Goal: Task Accomplishment & Management: Use online tool/utility

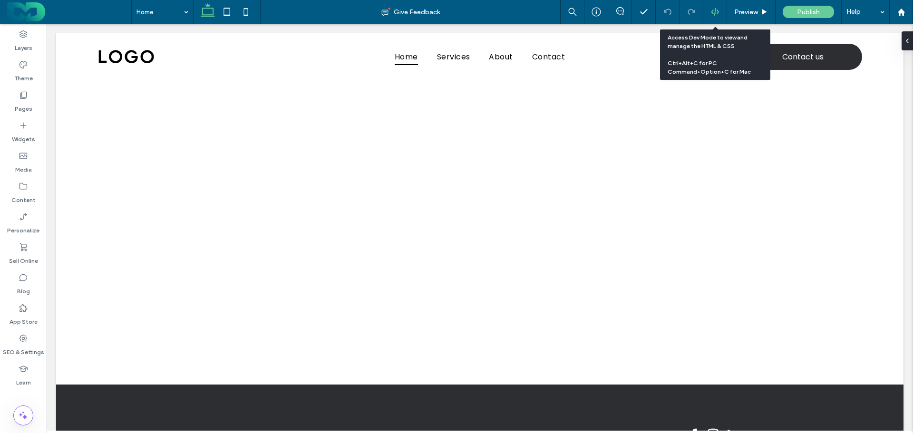
click at [714, 13] on icon at bounding box center [715, 12] width 9 height 9
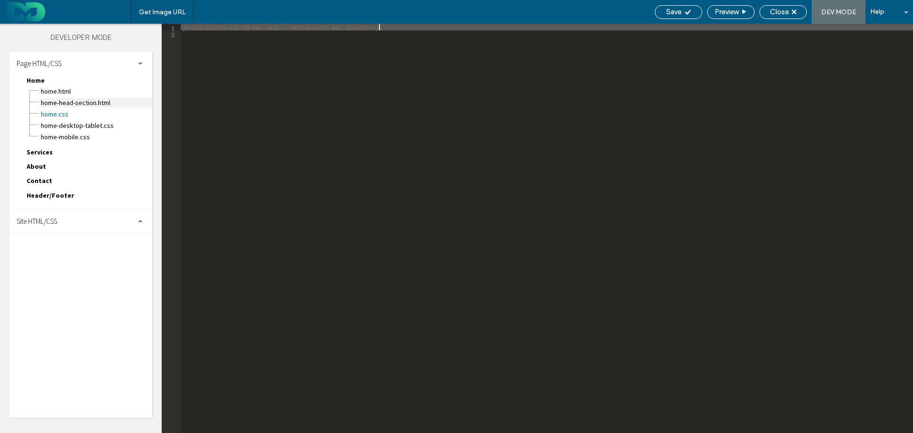
click at [63, 104] on span "Home-head-section.html" at bounding box center [96, 103] width 112 height 10
click at [66, 222] on div "Site HTML/CSS" at bounding box center [81, 222] width 143 height 24
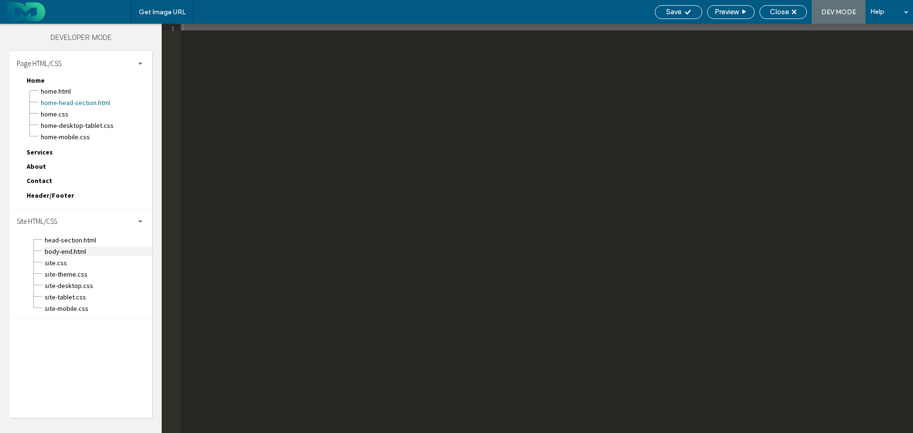
click at [67, 250] on span "body-end.html" at bounding box center [98, 252] width 108 height 10
click at [68, 268] on div "site-theme.css" at bounding box center [98, 273] width 108 height 11
click at [70, 262] on span "site.css" at bounding box center [98, 263] width 108 height 10
click at [795, 11] on use at bounding box center [794, 12] width 5 height 5
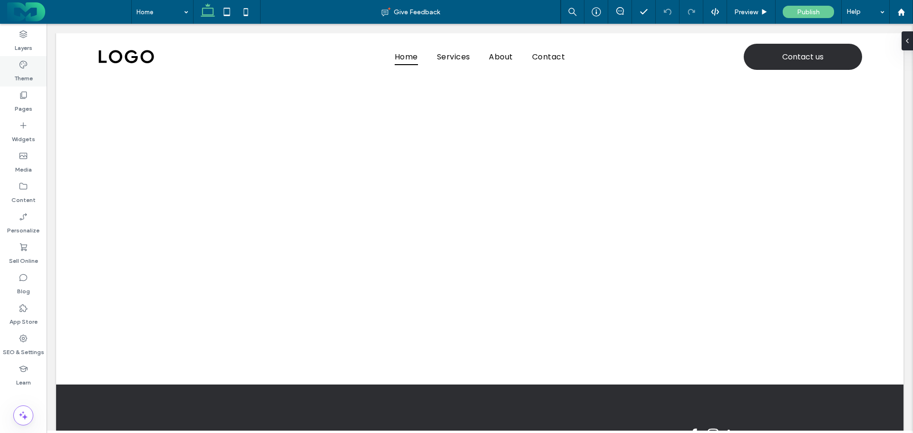
click at [20, 68] on icon at bounding box center [24, 65] width 10 height 10
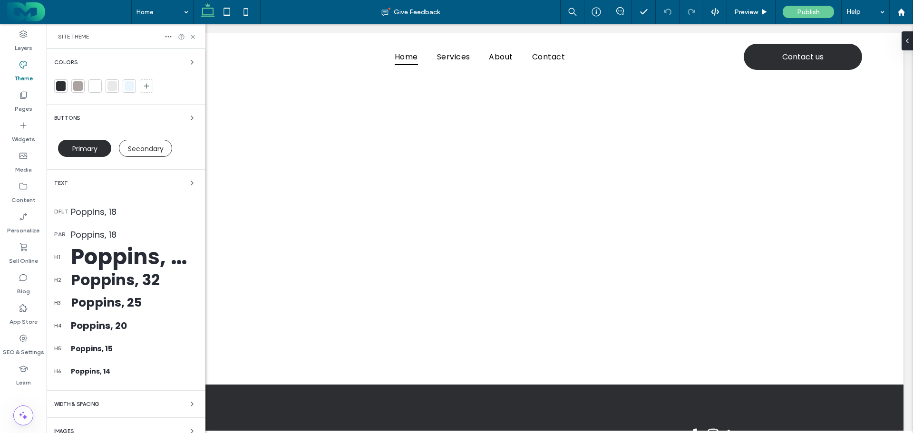
click at [65, 90] on div at bounding box center [61, 86] width 10 height 10
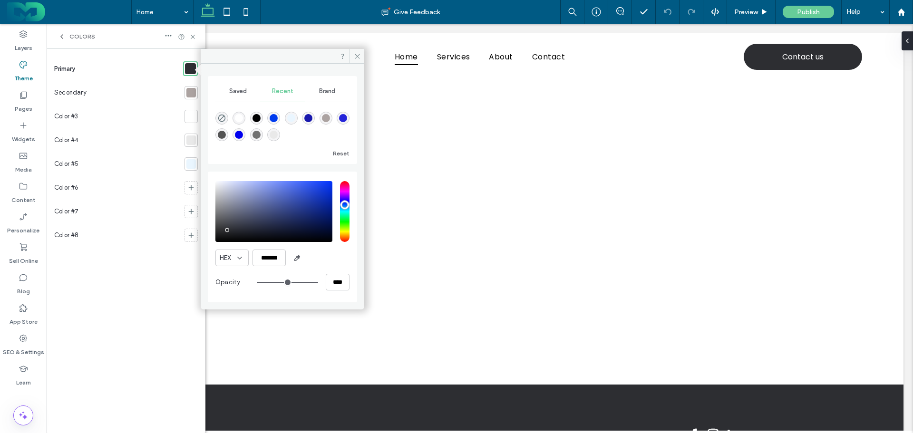
click at [258, 120] on div "rgba(0, 0, 0, 1)" at bounding box center [256, 118] width 8 height 8
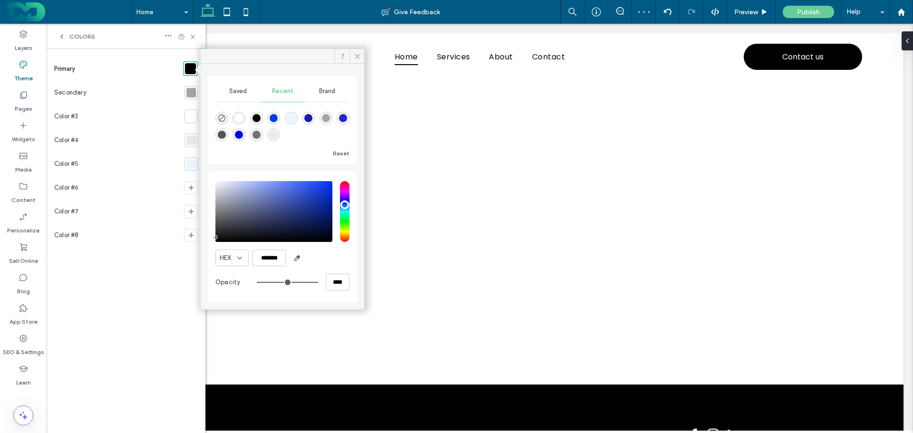
type input "*******"
drag, startPoint x: 218, startPoint y: 238, endPoint x: 206, endPoint y: 235, distance: 11.8
click at [206, 235] on div "Saved Recent Brand Reset HEX ******* Opacity ****" at bounding box center [283, 183] width 164 height 239
click at [189, 93] on div at bounding box center [191, 93] width 10 height 10
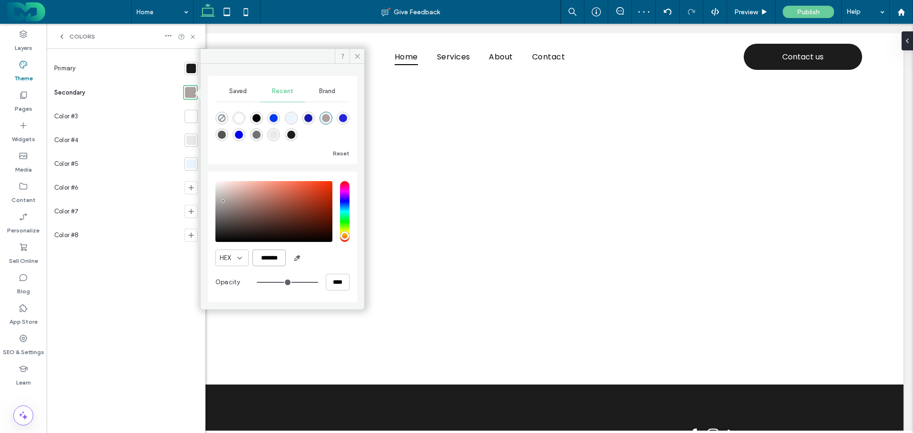
click at [269, 257] on input "*******" at bounding box center [268, 258] width 33 height 17
paste input "color picker textbox"
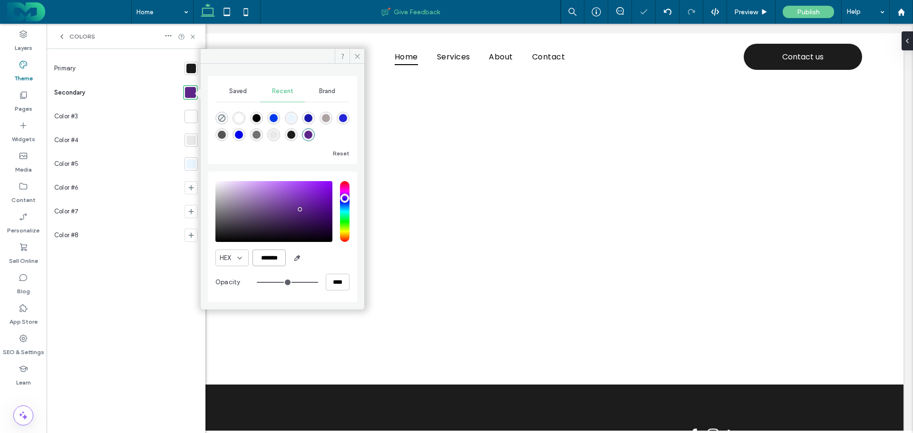
type input "*******"
click at [194, 140] on div at bounding box center [191, 140] width 10 height 10
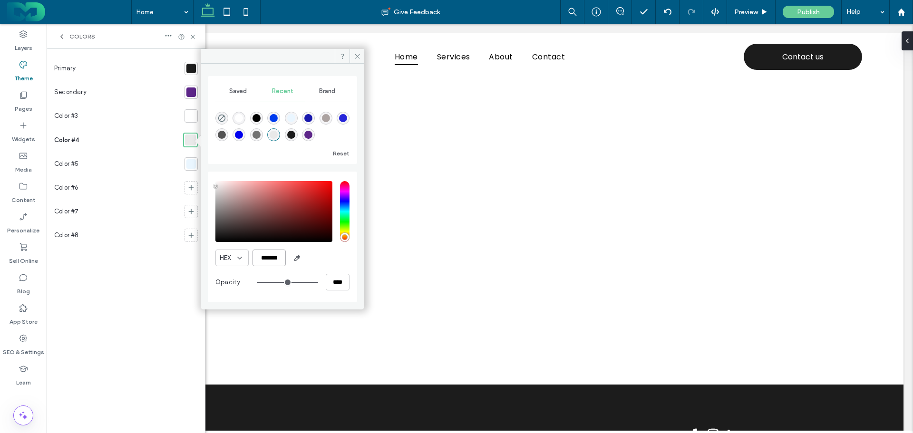
click at [272, 253] on input "*******" at bounding box center [268, 258] width 33 height 17
paste input "color picker textbox"
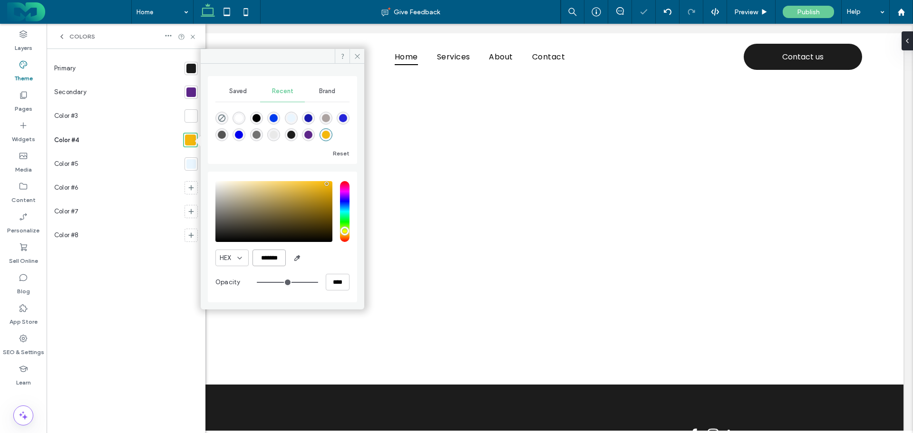
type input "*******"
click at [193, 169] on div at bounding box center [190, 163] width 13 height 13
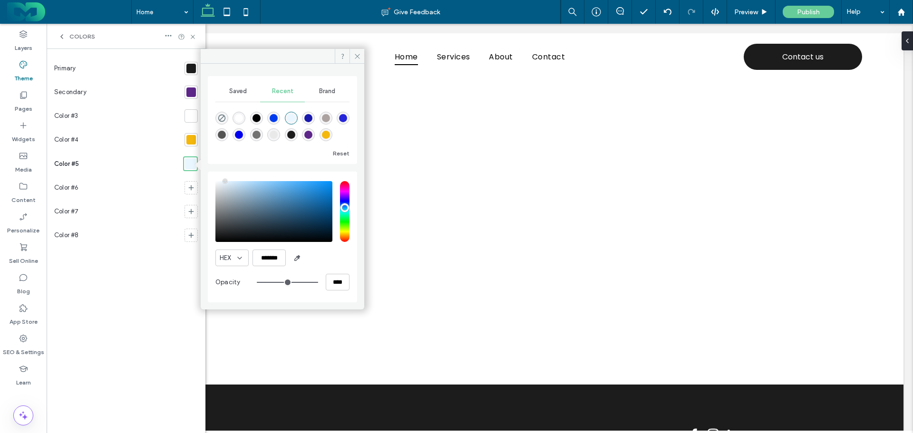
click at [164, 318] on div "Primary Secondary Color #3 Color #4 Color #5 Color #6 Color #7 Color #8" at bounding box center [126, 241] width 144 height 369
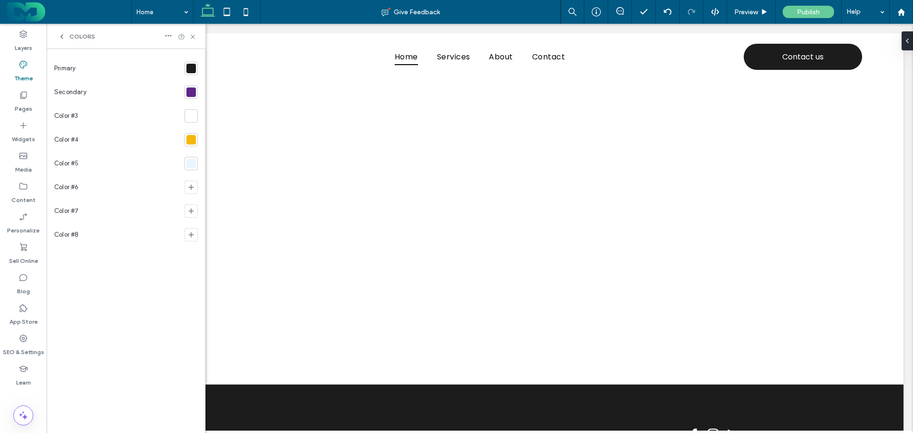
click at [190, 164] on div at bounding box center [191, 164] width 10 height 10
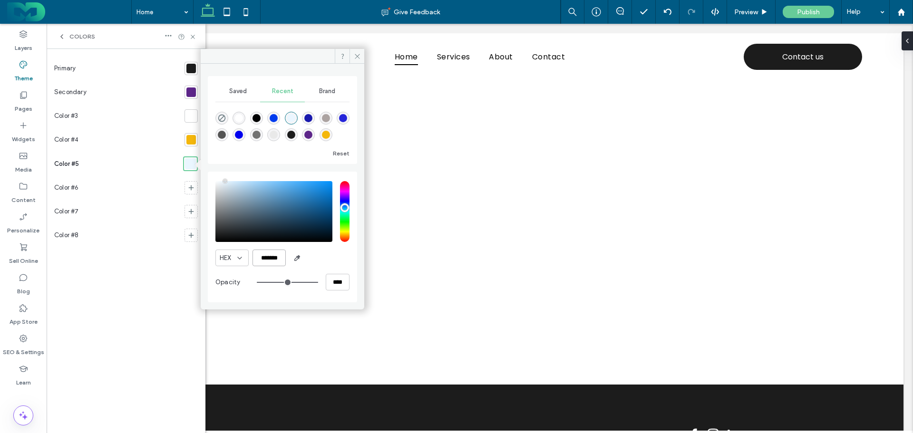
click at [270, 256] on input "*******" at bounding box center [268, 258] width 33 height 17
paste input "color picker textbox"
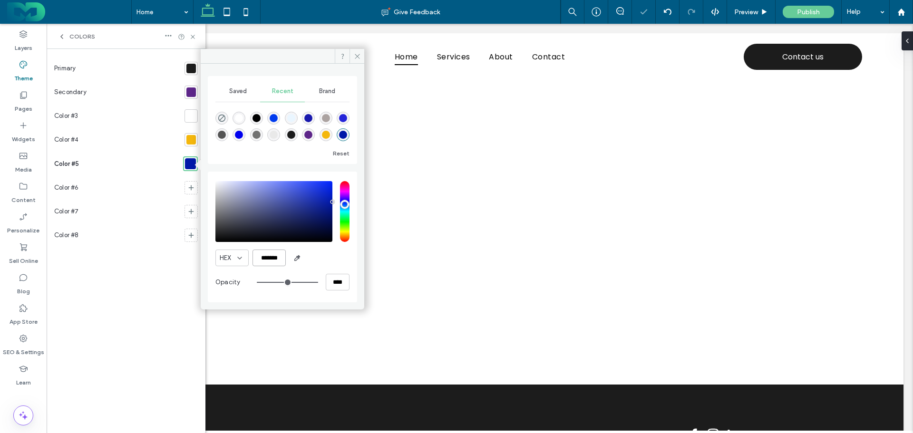
type input "*******"
click at [144, 313] on div "Primary Secondary Color #3 Color #4 Color #5 Color #6 Color #7 Color #8" at bounding box center [126, 241] width 144 height 369
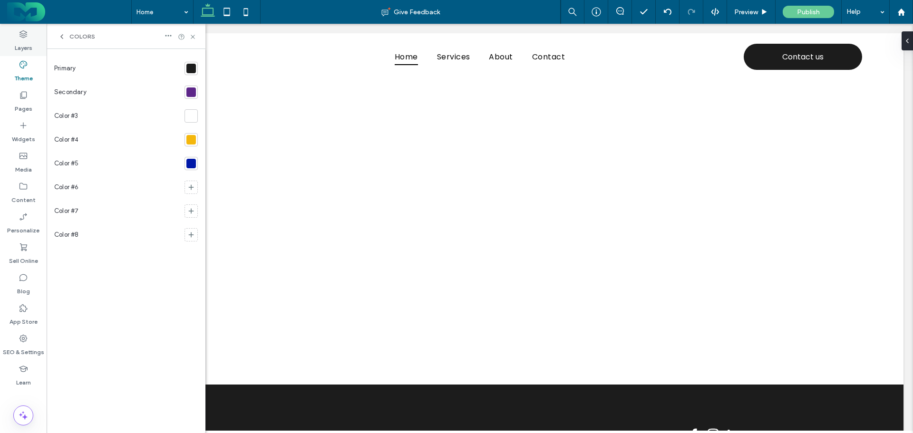
click at [22, 39] on label "Layers" at bounding box center [24, 45] width 18 height 13
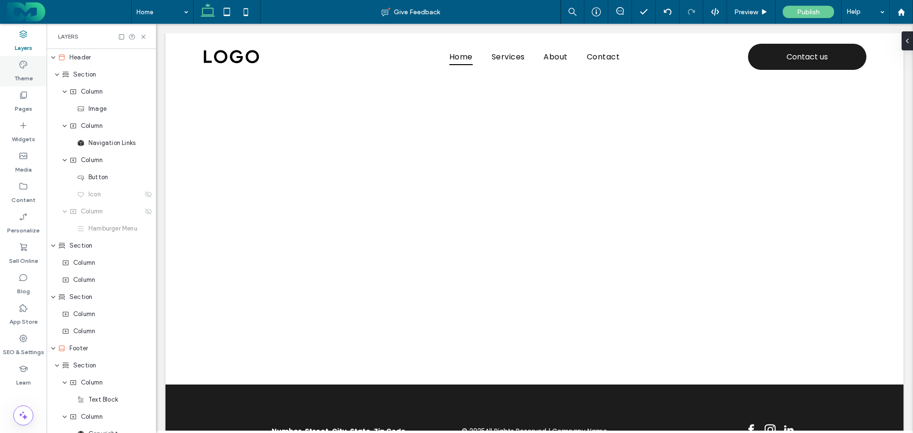
click at [24, 69] on label "Theme" at bounding box center [23, 75] width 19 height 13
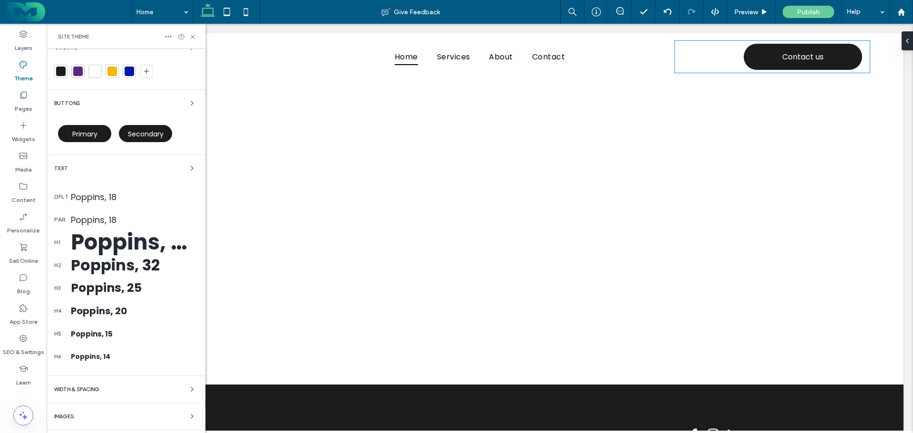
scroll to position [39, 0]
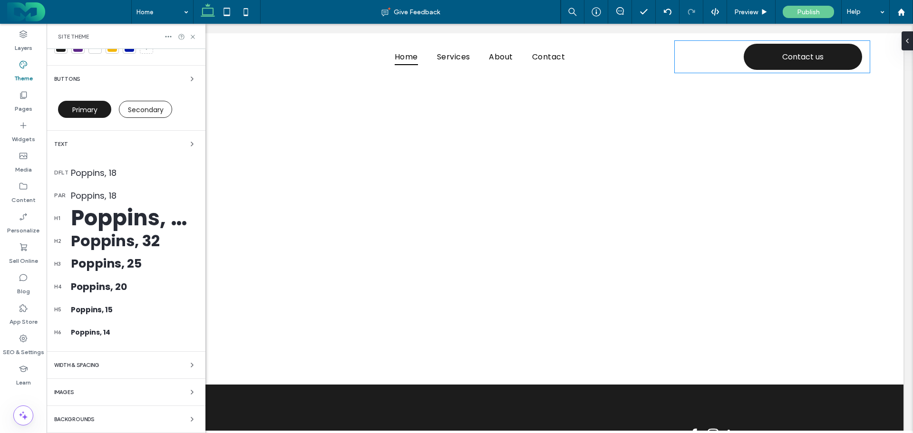
click at [146, 141] on div "Text" at bounding box center [126, 143] width 144 height 11
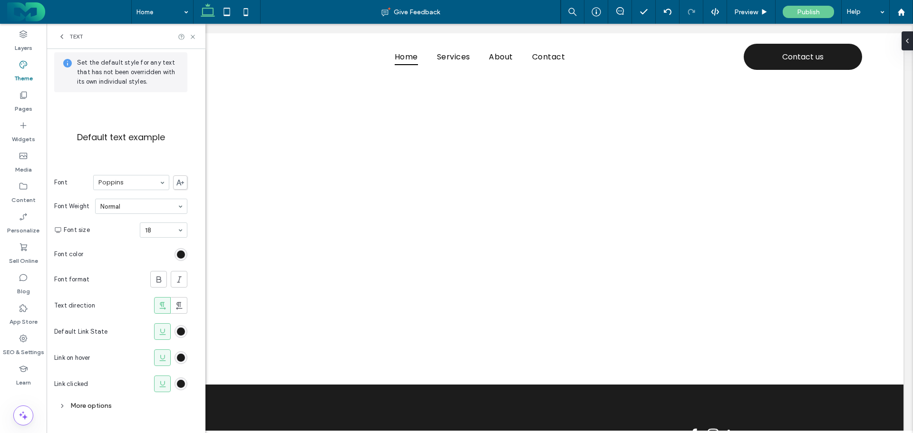
click at [144, 174] on section "Font Poppins" at bounding box center [120, 182] width 133 height 25
type input "****"
type input "**"
click at [177, 254] on div "rgb(28, 28, 28)" at bounding box center [181, 255] width 8 height 8
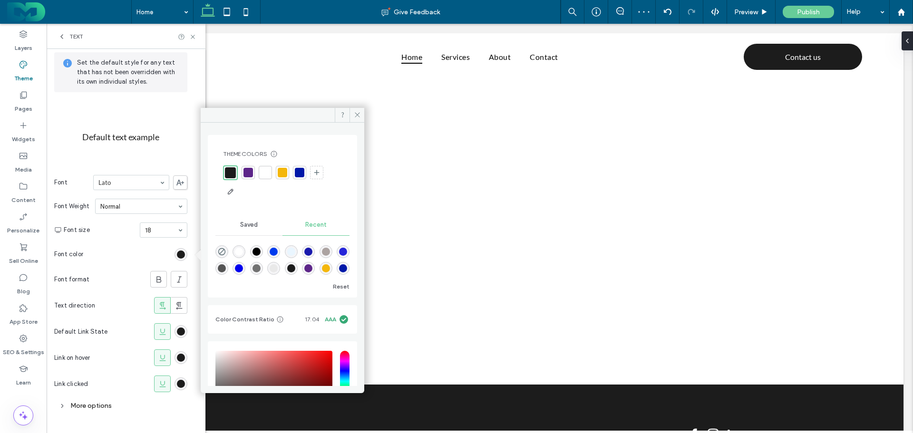
click at [230, 174] on div at bounding box center [230, 172] width 11 height 11
click at [184, 331] on div "rgb(28, 28, 28)" at bounding box center [181, 332] width 8 height 8
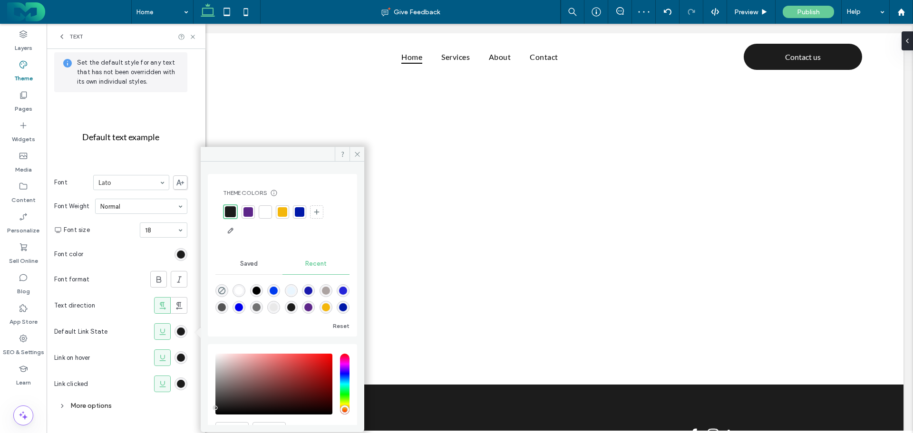
click at [228, 209] on div at bounding box center [230, 211] width 11 height 11
click at [180, 357] on div "rgb(28, 28, 28)" at bounding box center [181, 358] width 8 height 8
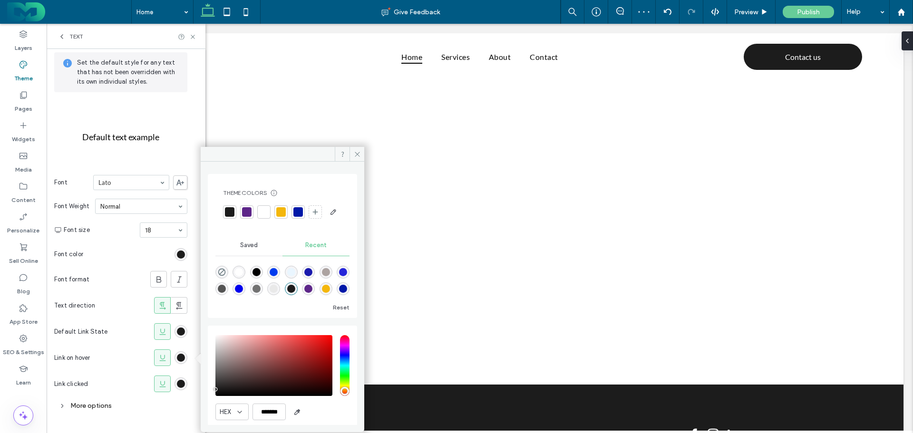
click at [229, 208] on div at bounding box center [230, 212] width 10 height 10
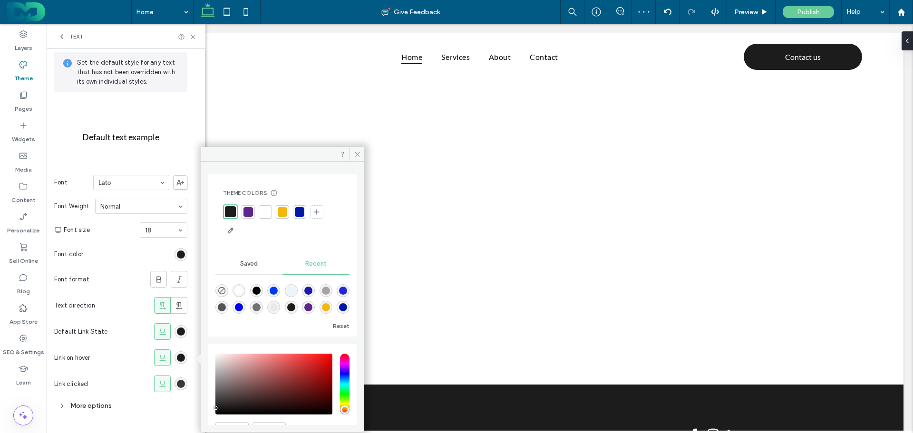
click at [181, 386] on div "rgb(28, 28, 28)" at bounding box center [181, 384] width 8 height 8
click at [227, 207] on div at bounding box center [230, 211] width 11 height 11
click at [162, 331] on icon at bounding box center [163, 332] width 10 height 10
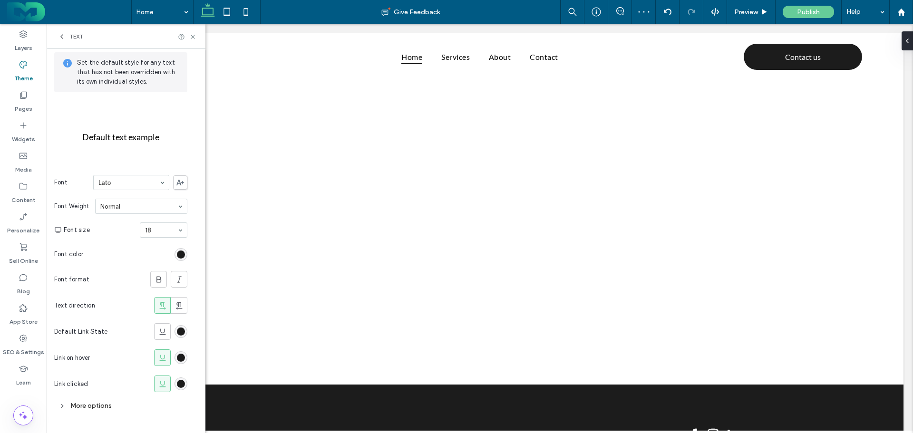
click at [160, 353] on icon at bounding box center [163, 358] width 10 height 10
click at [166, 385] on icon at bounding box center [163, 384] width 10 height 10
click at [102, 403] on div "More options" at bounding box center [120, 405] width 133 height 13
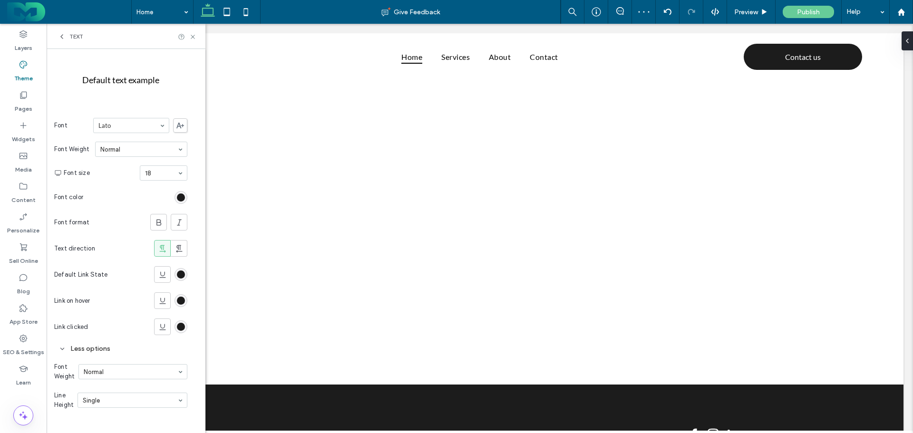
scroll to position [97, 0]
click at [162, 300] on icon at bounding box center [163, 301] width 10 height 10
click at [164, 299] on icon at bounding box center [163, 301] width 10 height 10
click at [63, 34] on icon at bounding box center [62, 37] width 8 height 8
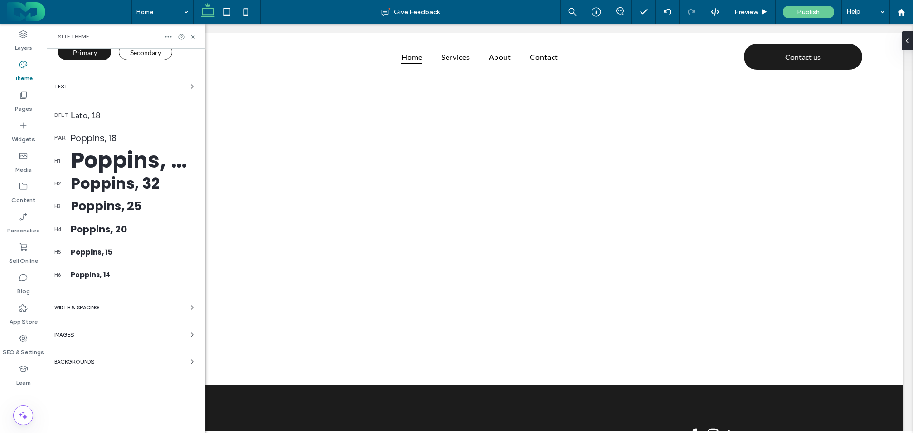
scroll to position [39, 0]
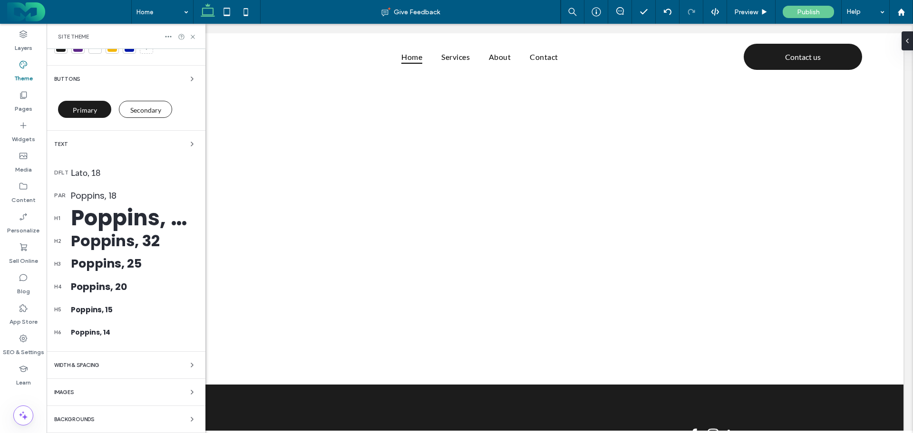
click at [174, 174] on div "Lato, 18" at bounding box center [134, 172] width 127 height 10
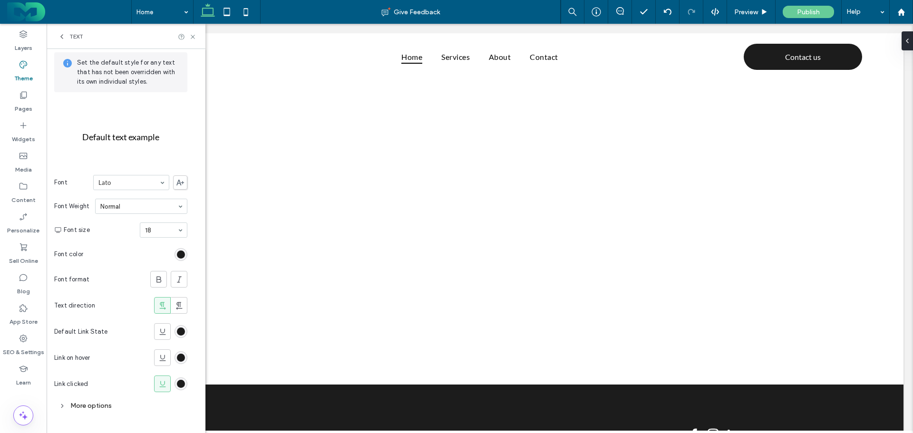
click at [67, 38] on div "Text" at bounding box center [70, 37] width 25 height 8
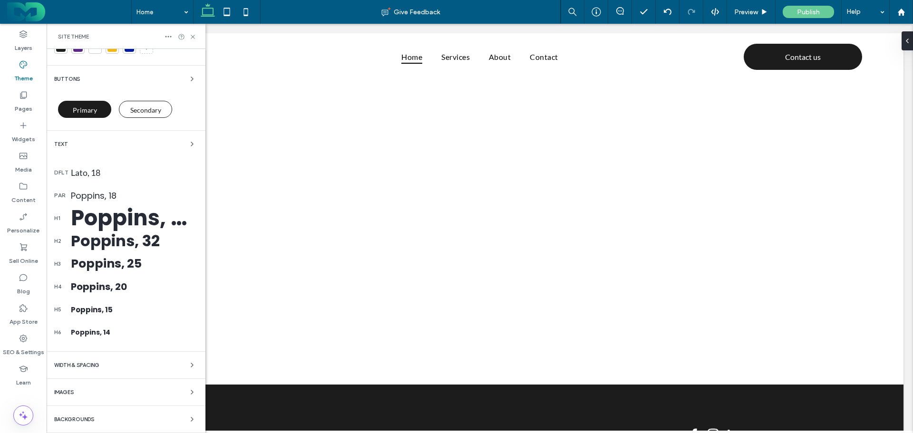
click at [127, 196] on div "Poppins, 18" at bounding box center [134, 195] width 127 height 13
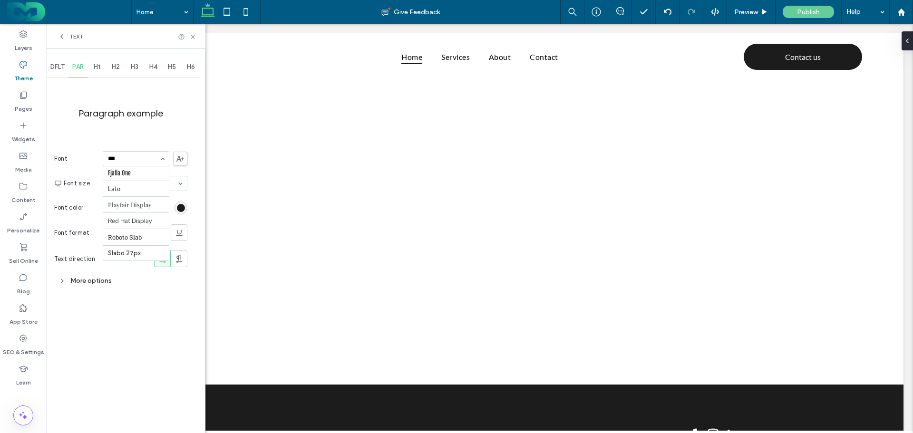
scroll to position [0, 0]
type input "****"
click at [180, 213] on div "rgb(28, 28, 28)" at bounding box center [180, 208] width 13 height 13
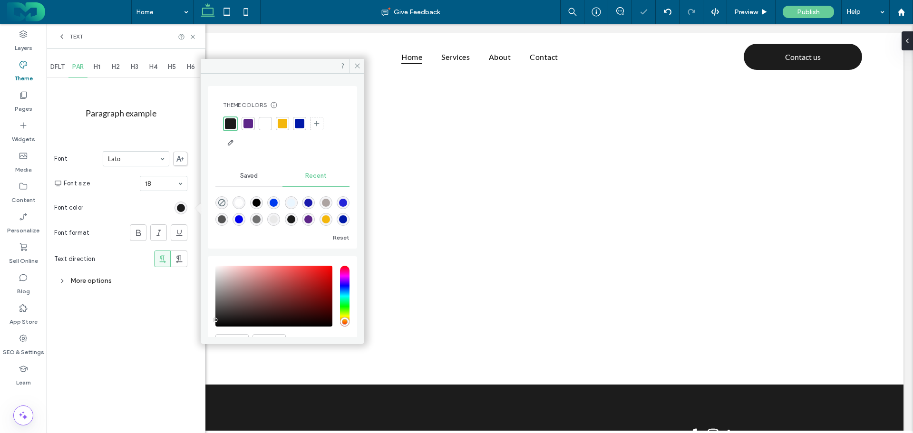
click at [226, 126] on div at bounding box center [230, 123] width 11 height 11
click at [129, 205] on section "Font color" at bounding box center [120, 208] width 133 height 24
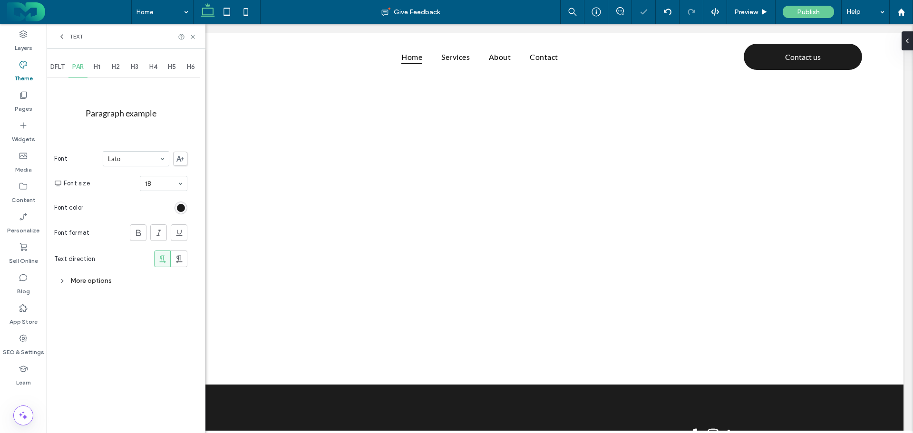
click at [98, 280] on div "More options" at bounding box center [120, 280] width 133 height 13
click at [163, 326] on div "Single" at bounding box center [140, 326] width 93 height 14
click at [140, 368] on div "Double" at bounding box center [141, 371] width 92 height 15
click at [99, 66] on span "H1" at bounding box center [97, 67] width 7 height 8
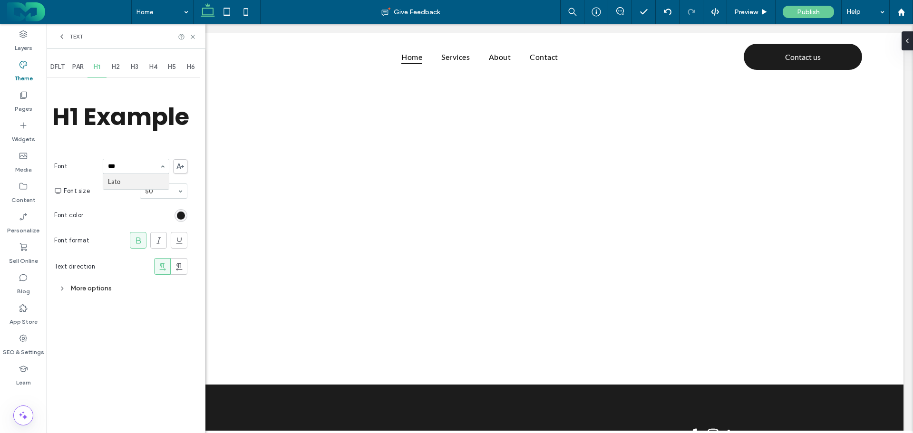
type input "****"
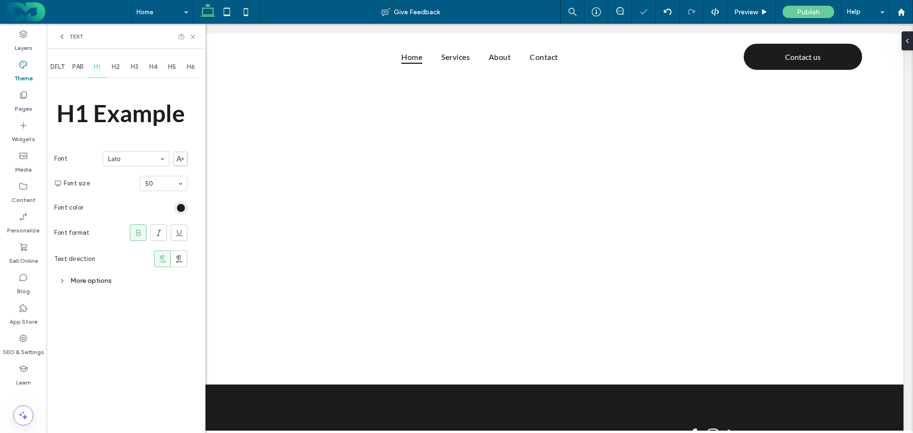
click at [134, 281] on div "More options" at bounding box center [120, 280] width 133 height 13
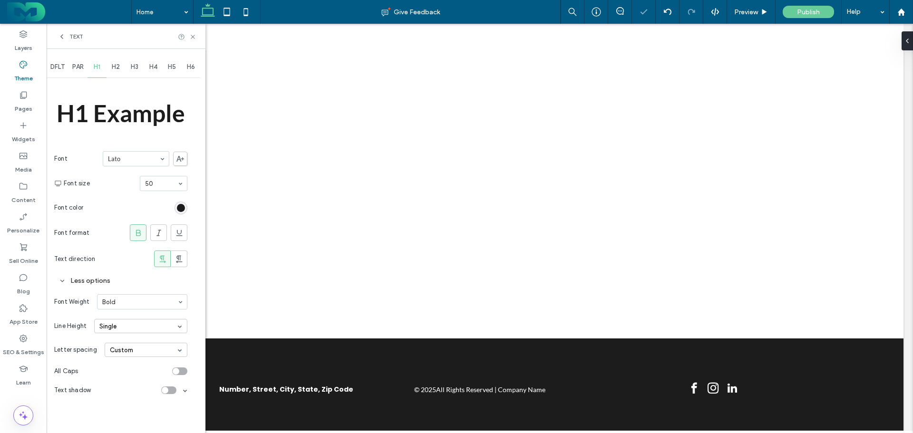
scroll to position [48, 0]
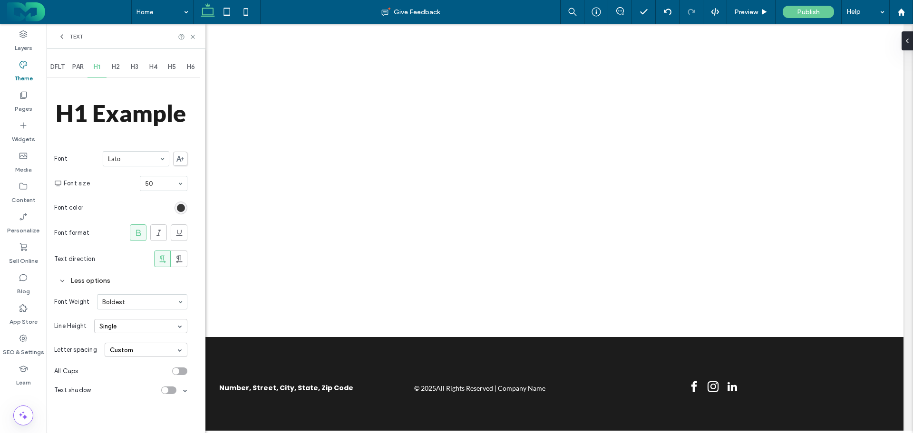
click at [177, 208] on div "rgb(28, 28, 28)" at bounding box center [180, 208] width 13 height 13
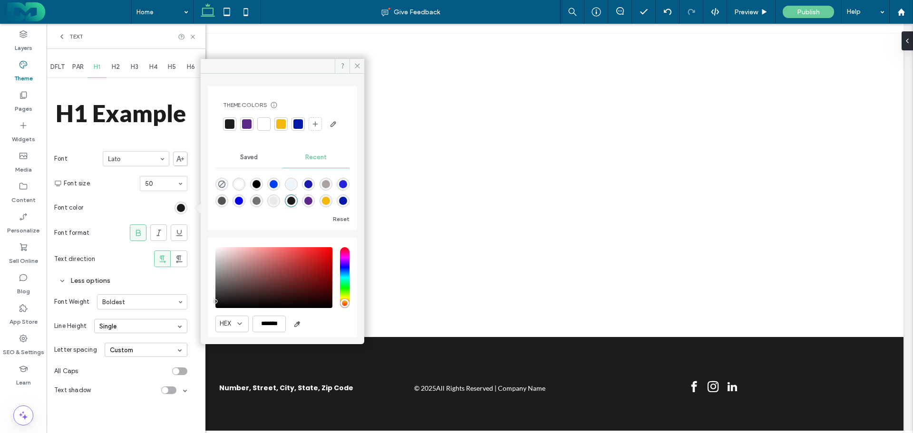
click at [232, 112] on div "Theme Colors Save time with Theme Colors Create a color palette to instantly ad…" at bounding box center [282, 117] width 134 height 46
click at [229, 122] on div at bounding box center [230, 124] width 10 height 10
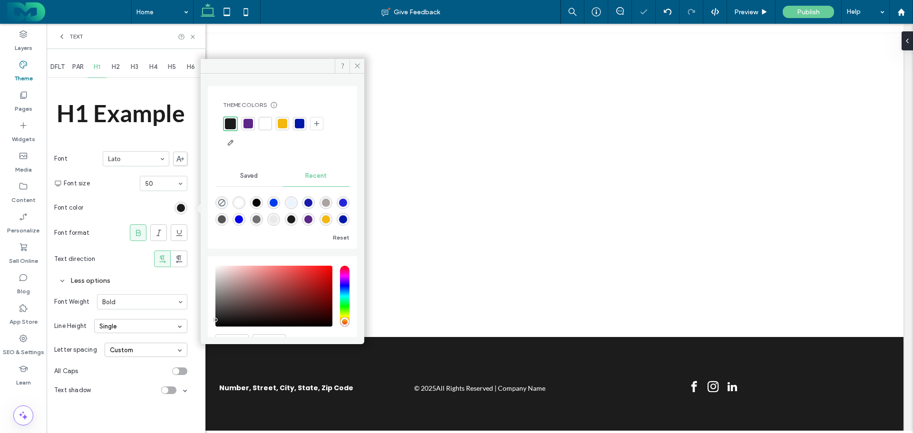
click at [147, 327] on div "Single" at bounding box center [140, 326] width 93 height 14
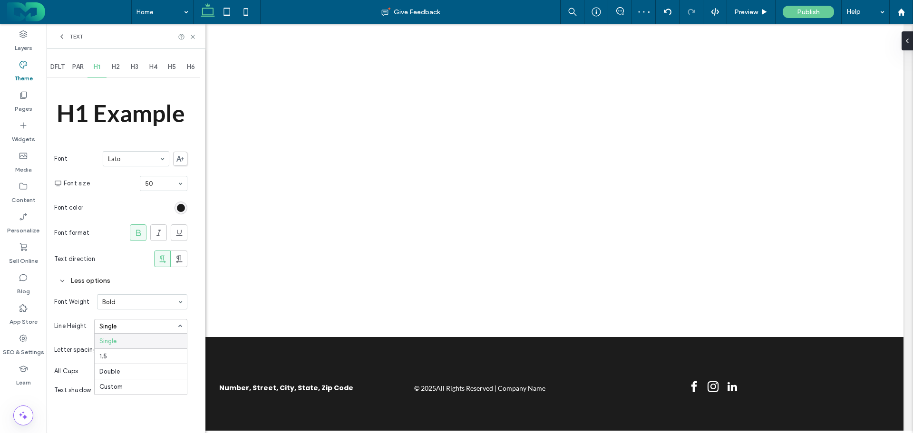
click at [130, 340] on div "Single" at bounding box center [141, 341] width 92 height 15
click at [119, 67] on span "H2" at bounding box center [116, 67] width 8 height 8
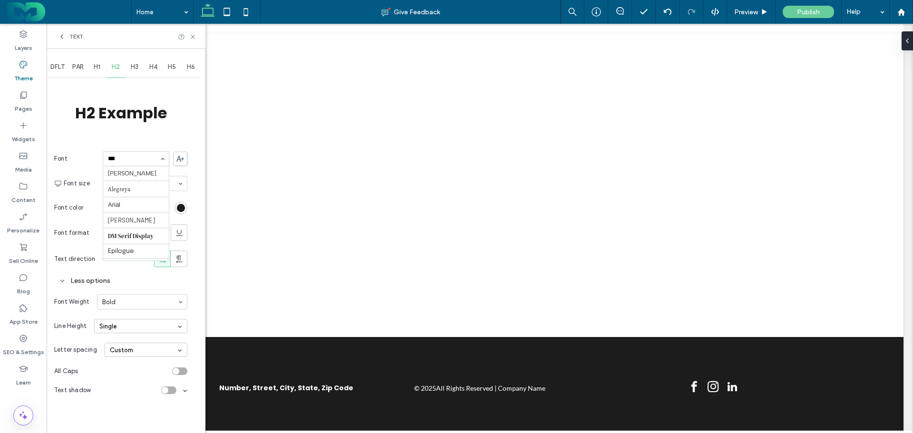
scroll to position [0, 0]
type input "****"
click at [144, 292] on span at bounding box center [144, 247] width 8 height 320
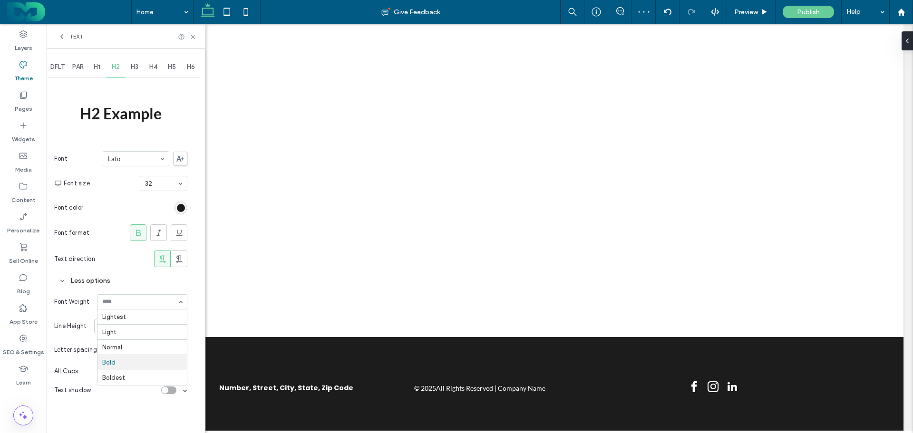
scroll to position [58, 0]
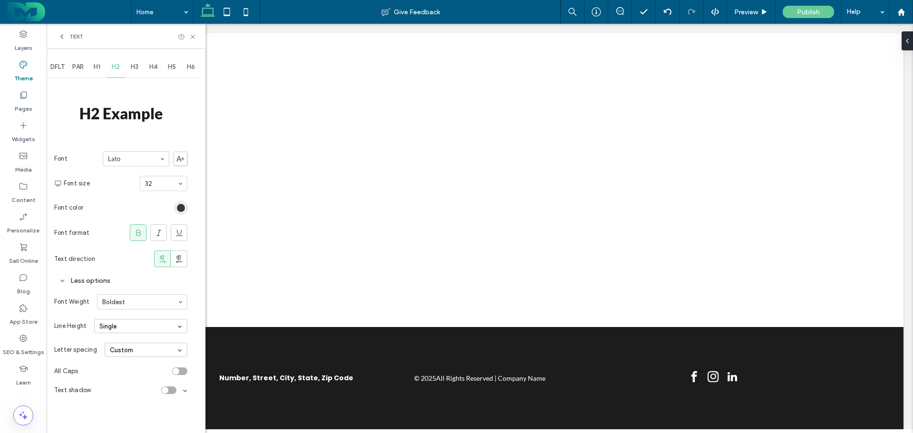
click at [184, 205] on div "rgb(28, 28, 28)" at bounding box center [181, 208] width 8 height 8
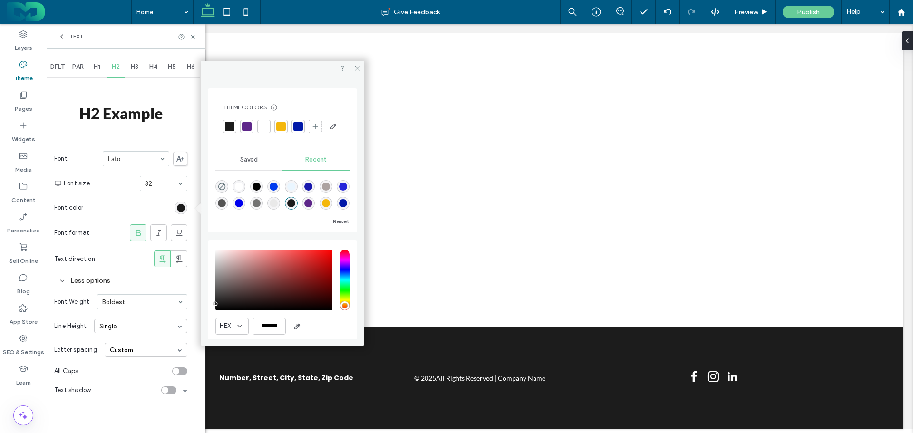
click at [229, 129] on div at bounding box center [230, 127] width 10 height 10
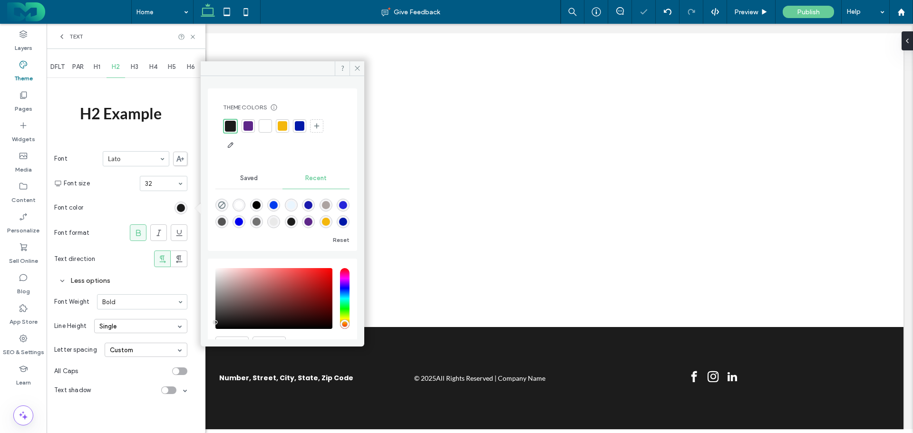
click at [116, 194] on section "Font size 32" at bounding box center [126, 183] width 124 height 25
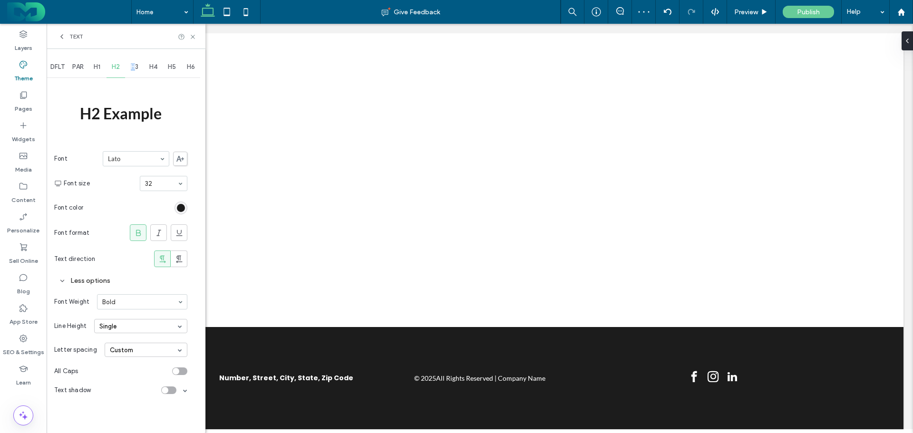
click at [134, 67] on span "H3" at bounding box center [135, 67] width 8 height 8
type input "****"
click at [183, 207] on div "rgb(28, 28, 28)" at bounding box center [181, 208] width 8 height 8
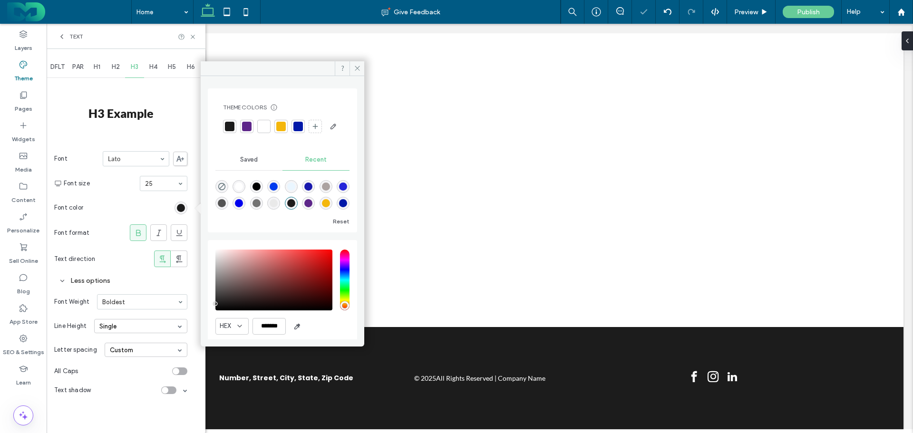
click at [230, 128] on div at bounding box center [230, 127] width 10 height 10
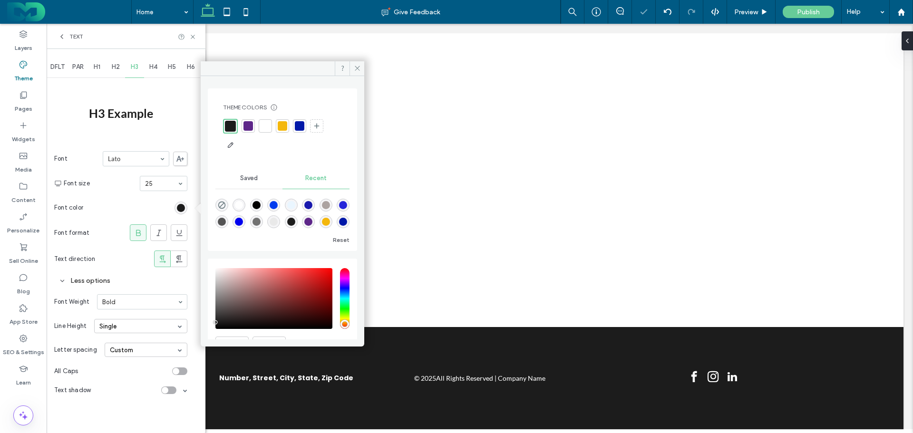
click at [155, 194] on section "Font size 25" at bounding box center [126, 183] width 124 height 25
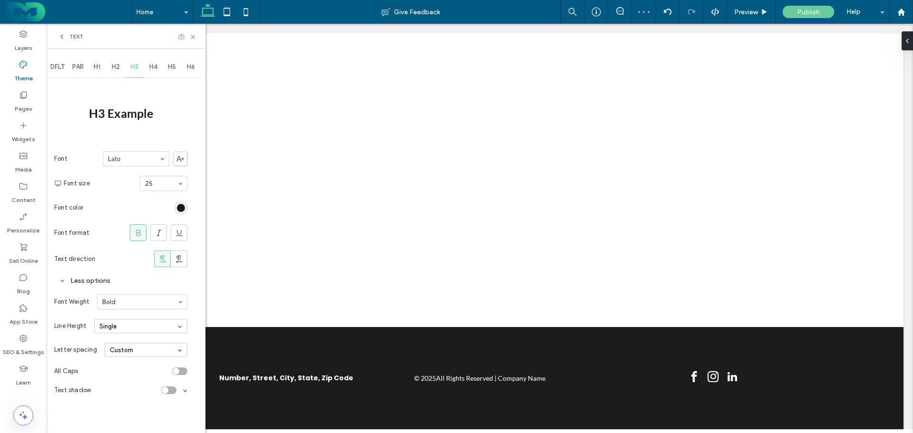
click at [153, 68] on span "H4" at bounding box center [153, 67] width 8 height 8
type input "****"
click at [174, 70] on span "H5" at bounding box center [172, 67] width 8 height 8
type input "****"
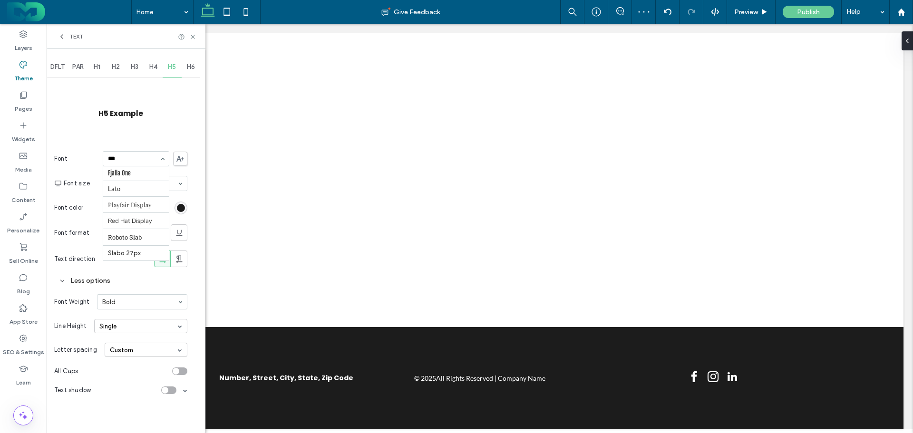
scroll to position [0, 0]
click at [190, 66] on span "H6" at bounding box center [191, 67] width 8 height 8
type input "****"
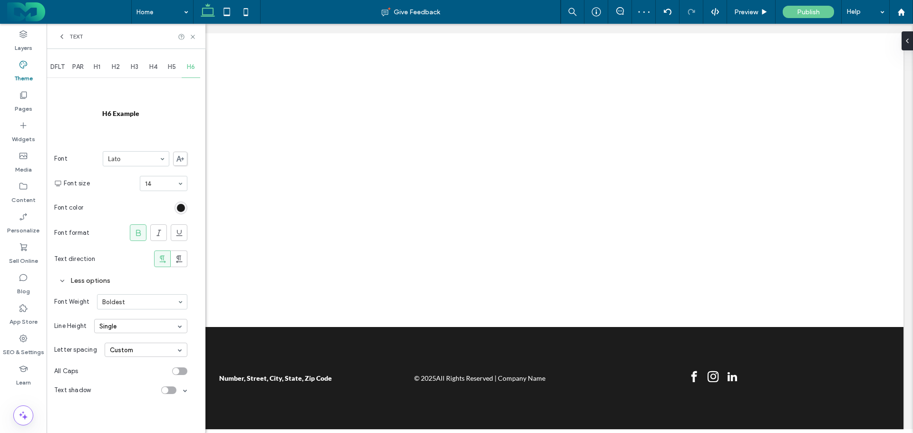
click at [131, 259] on section "Text direction" at bounding box center [120, 259] width 133 height 26
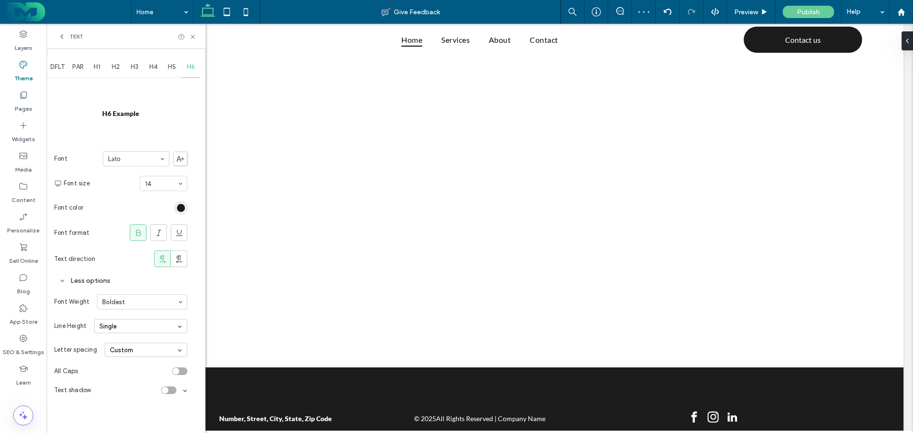
scroll to position [10, 0]
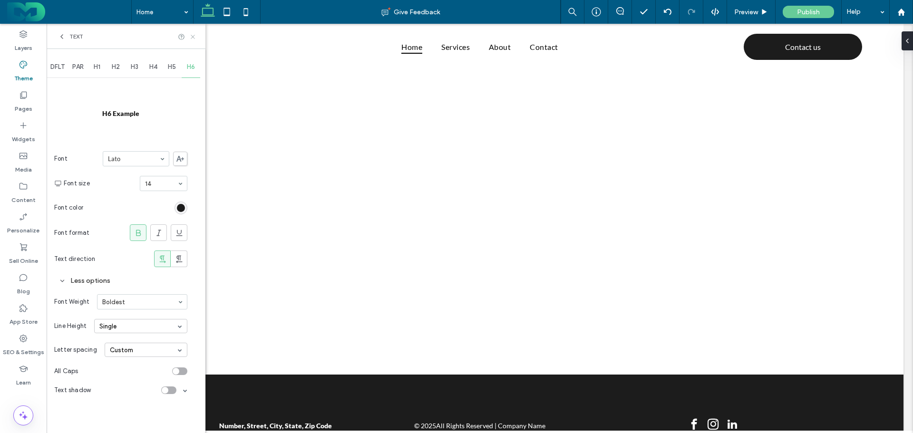
click at [196, 38] on icon at bounding box center [192, 36] width 7 height 7
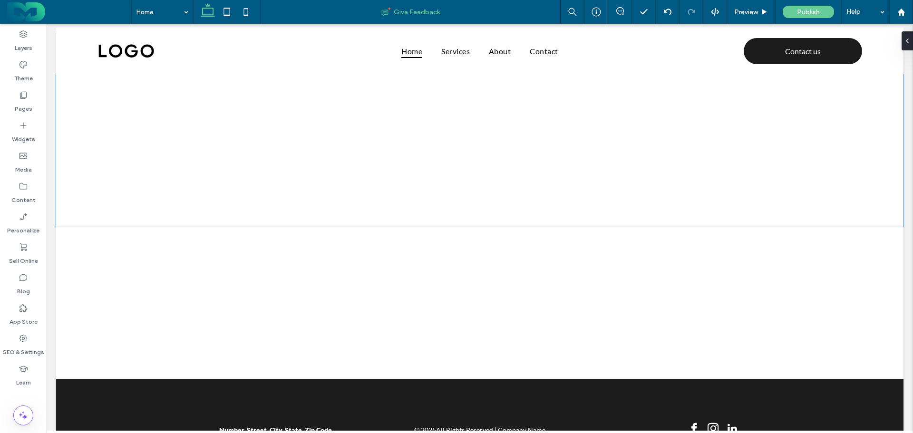
scroll to position [0, 0]
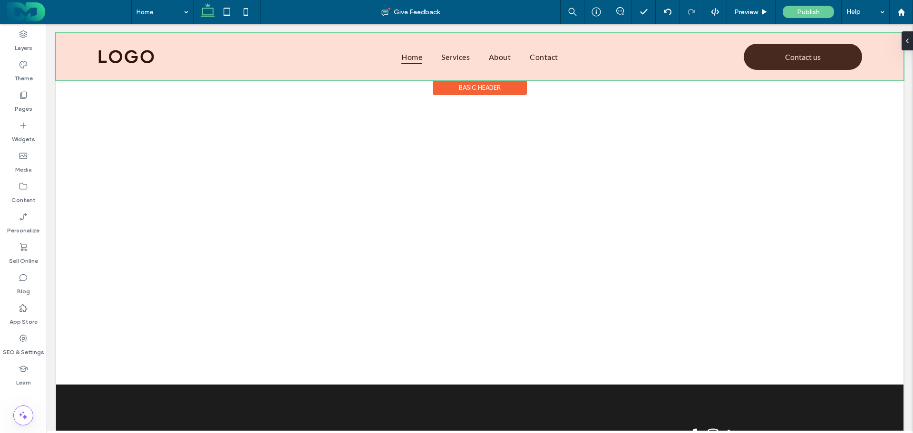
click at [114, 62] on div at bounding box center [479, 56] width 847 height 47
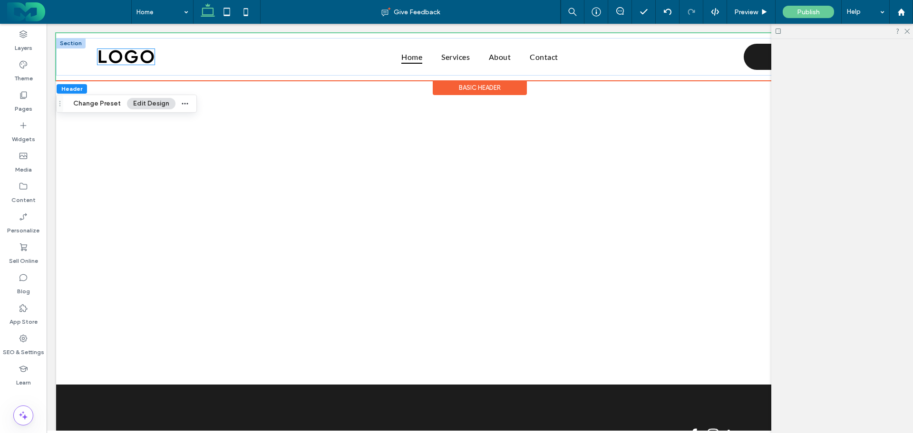
click at [117, 58] on img at bounding box center [125, 57] width 57 height 16
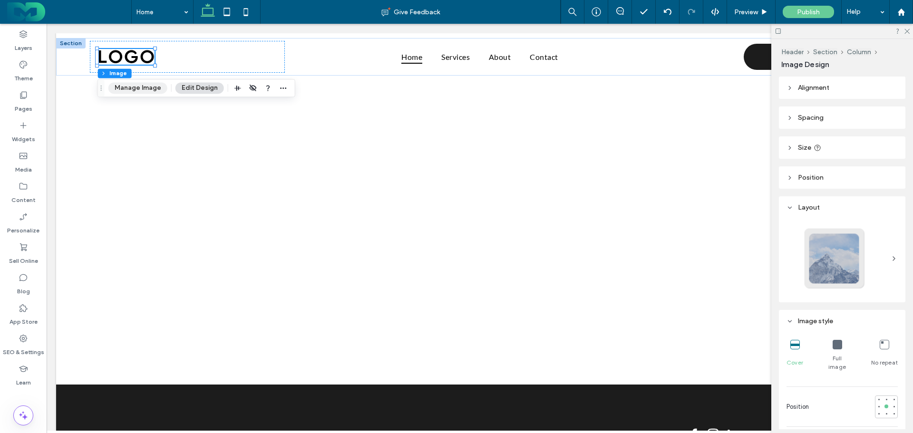
drag, startPoint x: 133, startPoint y: 86, endPoint x: 367, endPoint y: 145, distance: 241.5
click at [133, 86] on button "Manage Image" at bounding box center [137, 87] width 59 height 11
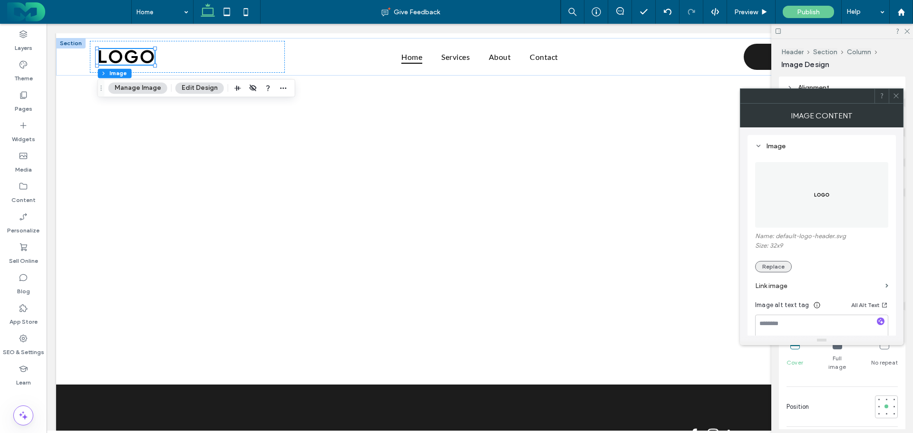
click at [779, 262] on button "Replace" at bounding box center [773, 266] width 37 height 11
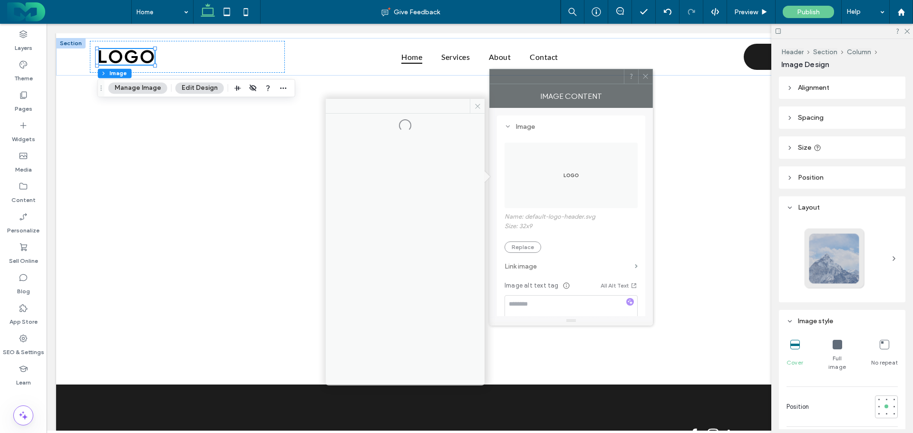
drag, startPoint x: 774, startPoint y: 95, endPoint x: 512, endPoint y: 72, distance: 262.5
click at [512, 72] on div at bounding box center [557, 76] width 134 height 14
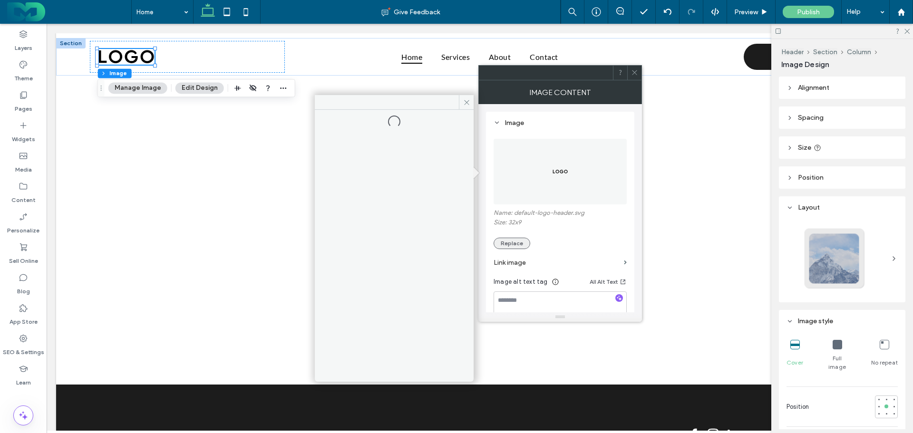
click at [524, 243] on button "Replace" at bounding box center [511, 243] width 37 height 11
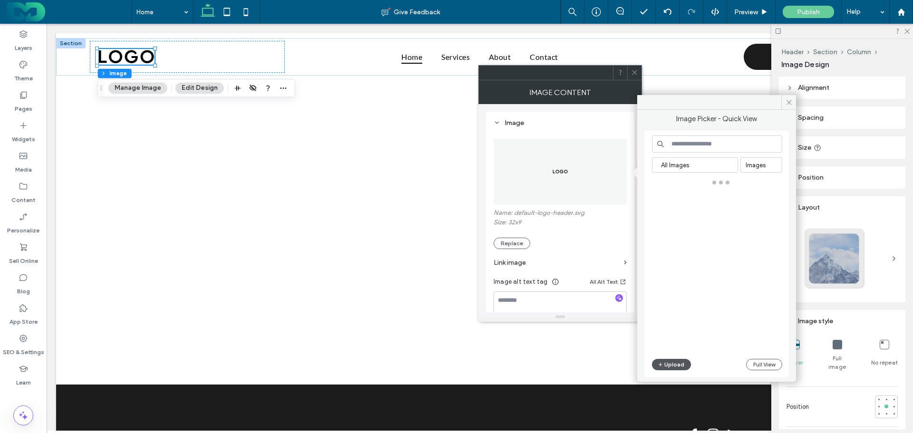
click at [670, 361] on button "Upload" at bounding box center [671, 364] width 39 height 11
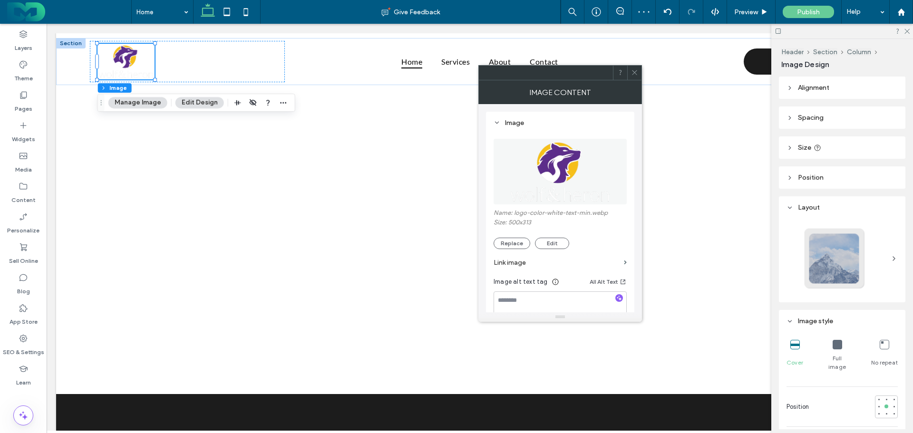
click at [633, 71] on icon at bounding box center [634, 72] width 7 height 7
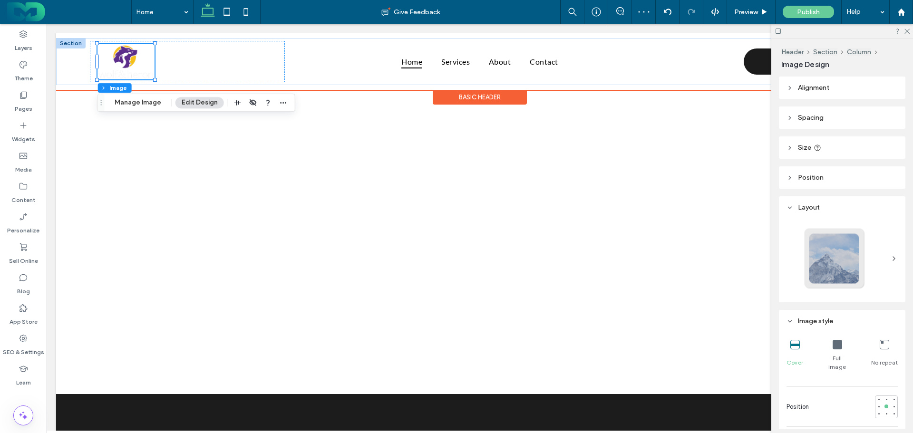
click at [157, 52] on div at bounding box center [187, 61] width 195 height 41
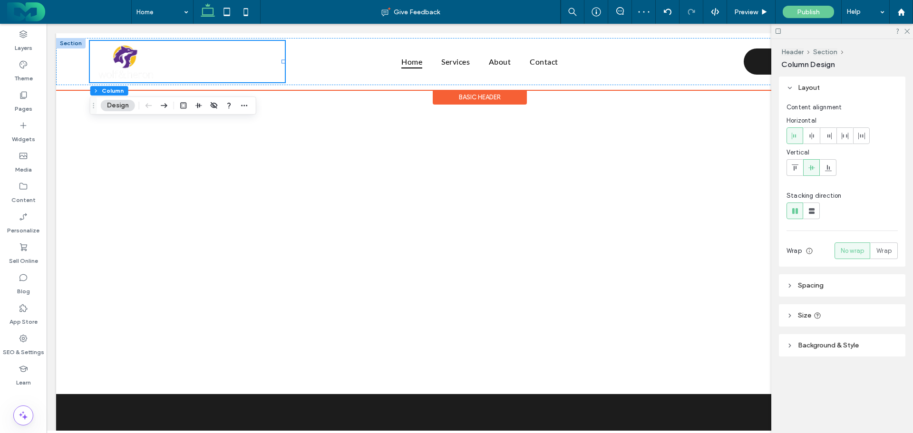
click at [221, 69] on div at bounding box center [187, 61] width 195 height 41
click at [142, 61] on img at bounding box center [125, 62] width 57 height 36
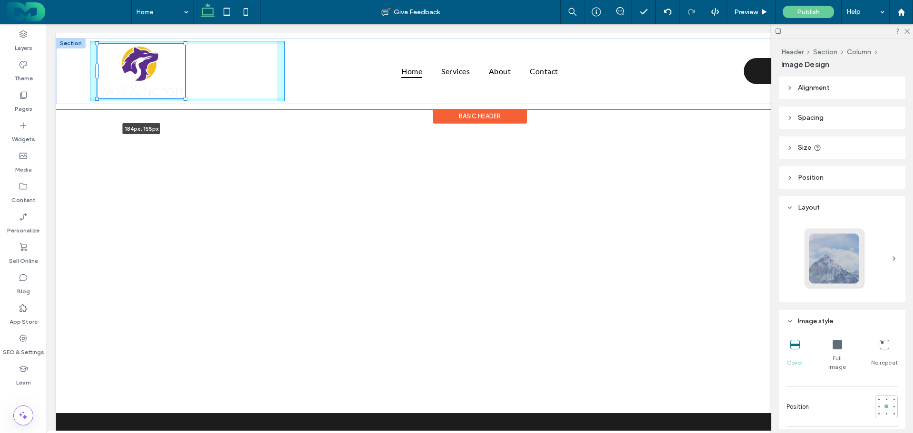
drag, startPoint x: 154, startPoint y: 79, endPoint x: 187, endPoint y: 97, distance: 37.8
click at [187, 97] on div "184px , 155px Home Services About Contact Contact us" at bounding box center [479, 71] width 847 height 66
type input "***"
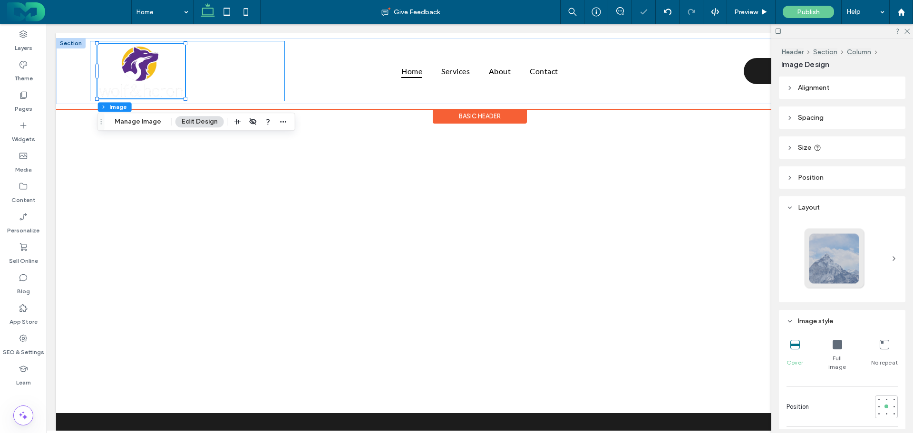
click at [90, 58] on div "184px , 155px" at bounding box center [187, 71] width 195 height 60
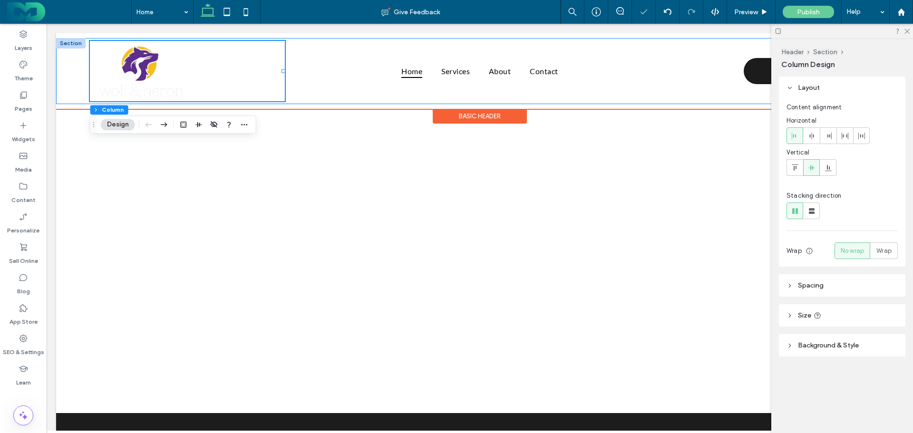
click at [73, 63] on div "Home Services About Contact Contact us" at bounding box center [479, 71] width 847 height 66
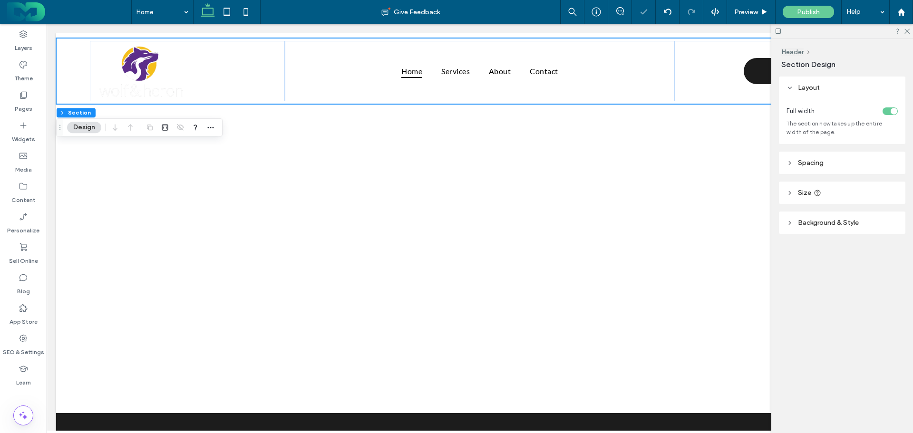
click at [823, 164] on header "Spacing" at bounding box center [842, 163] width 126 height 22
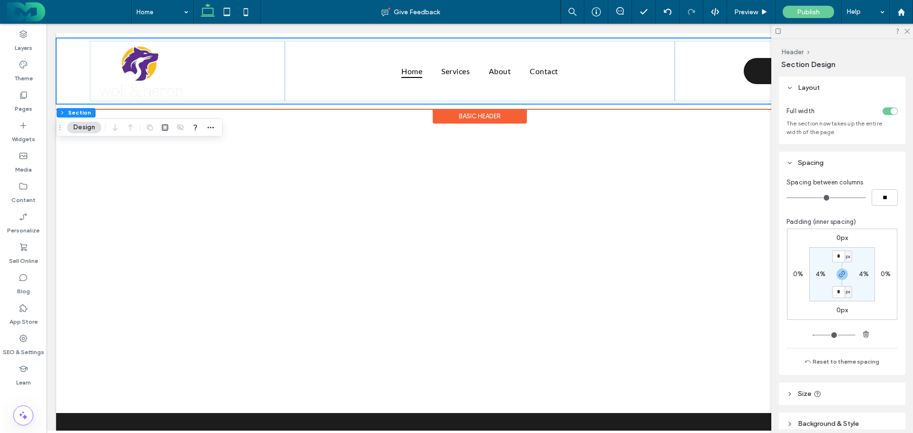
click at [76, 67] on div "Home Services About Contact Contact us" at bounding box center [479, 71] width 847 height 66
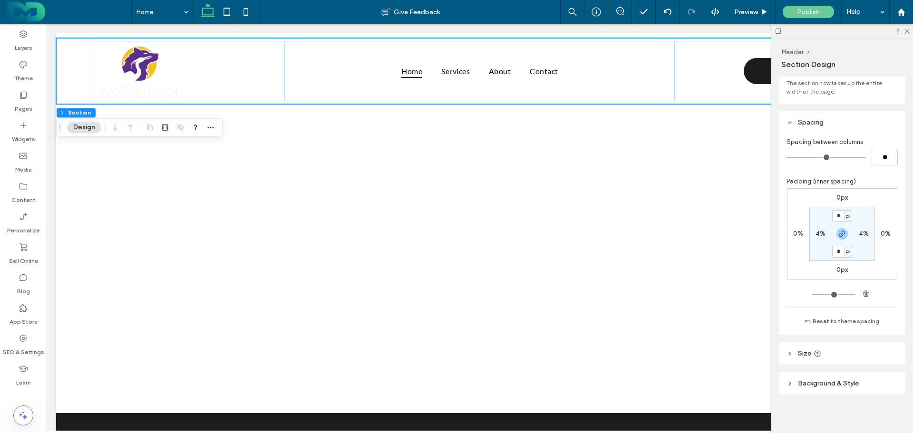
scroll to position [44, 0]
click at [860, 374] on header "Background & Style" at bounding box center [842, 380] width 126 height 22
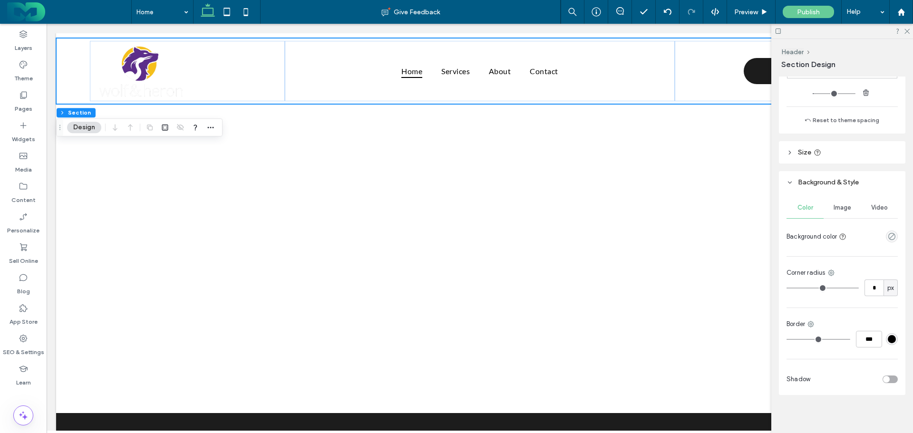
scroll to position [245, 0]
click at [887, 238] on div at bounding box center [874, 232] width 48 height 17
click at [888, 232] on icon "empty color" at bounding box center [892, 233] width 8 height 8
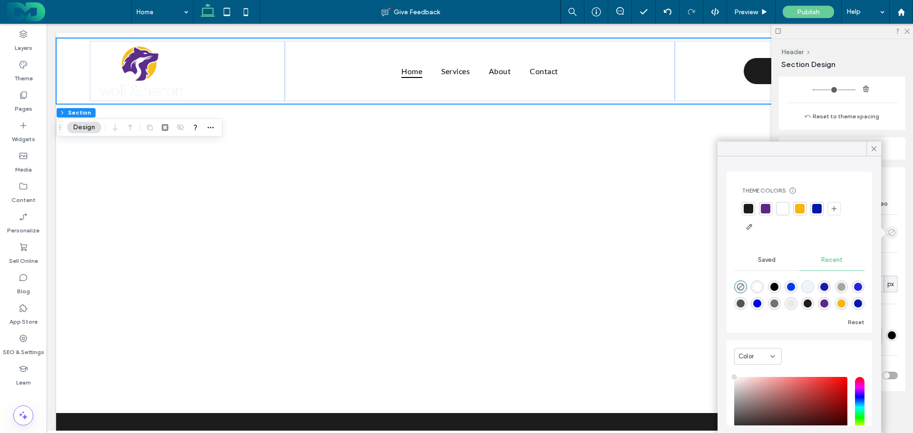
type input "**"
click at [765, 206] on div at bounding box center [766, 209] width 10 height 10
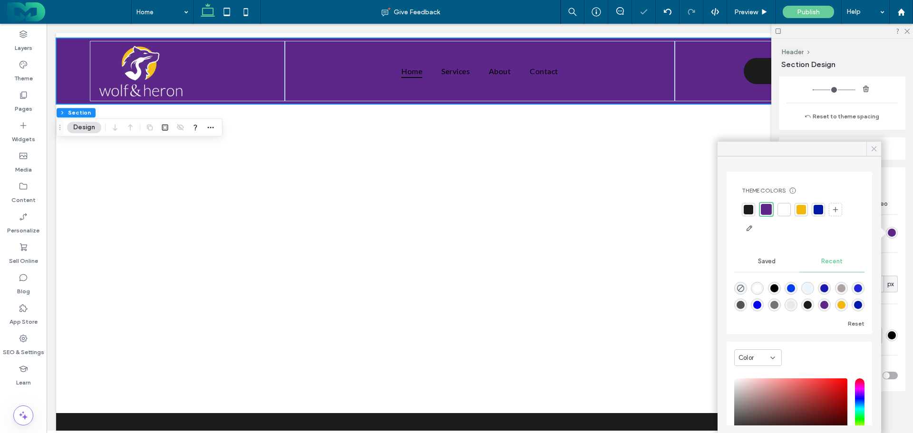
click at [873, 147] on icon at bounding box center [874, 149] width 9 height 9
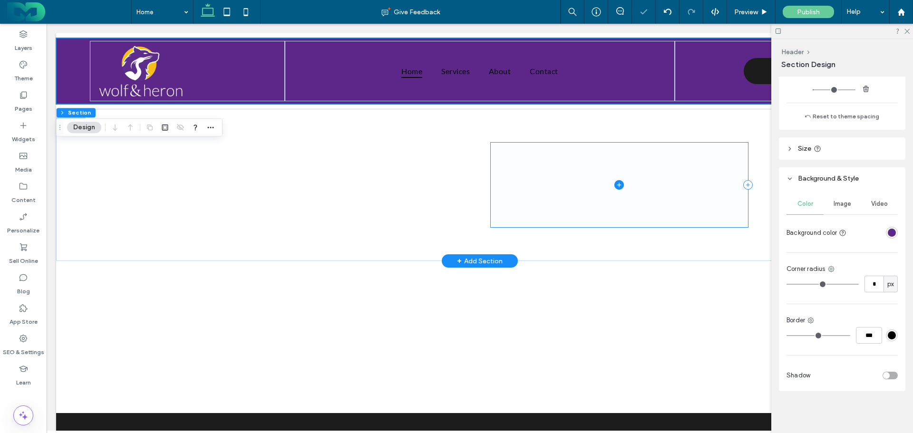
click at [518, 146] on span at bounding box center [620, 185] width 258 height 84
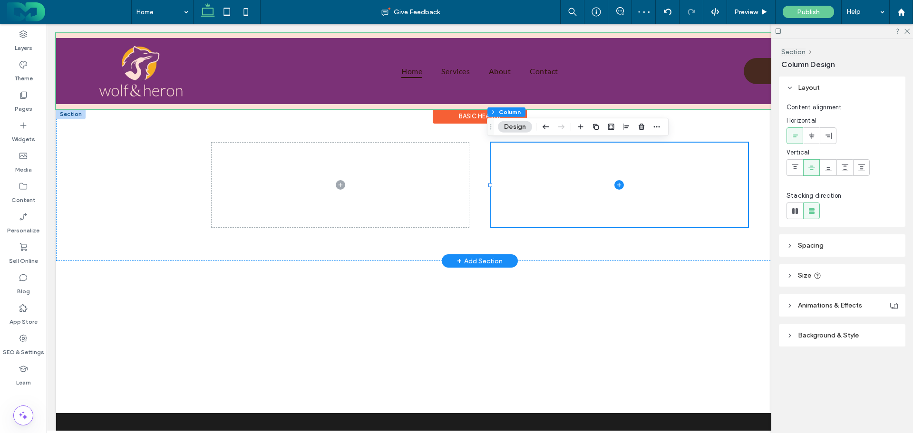
click at [147, 61] on div at bounding box center [479, 71] width 847 height 76
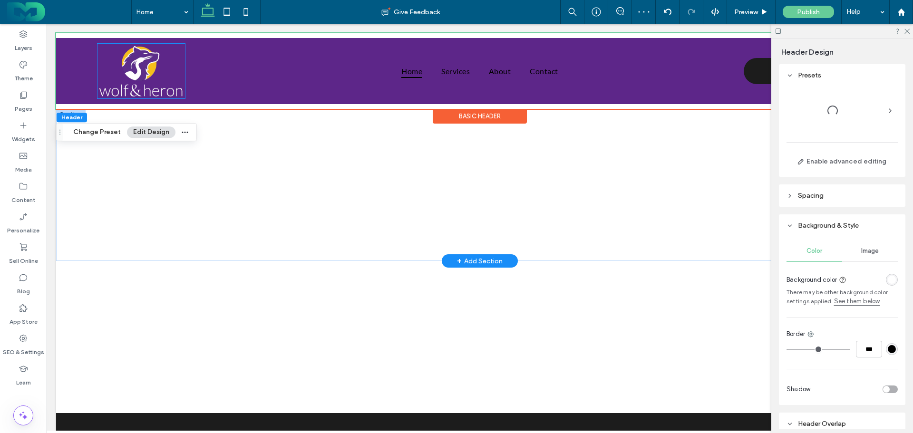
click at [147, 61] on img at bounding box center [140, 71] width 87 height 55
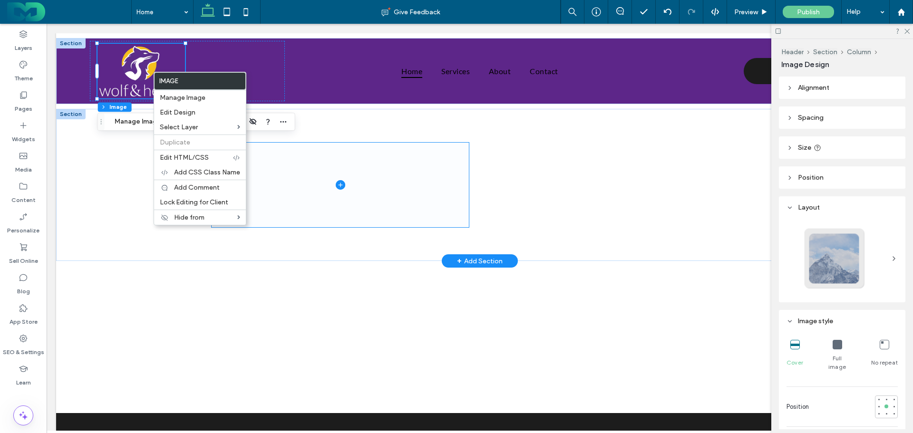
click at [344, 148] on span at bounding box center [341, 185] width 258 height 84
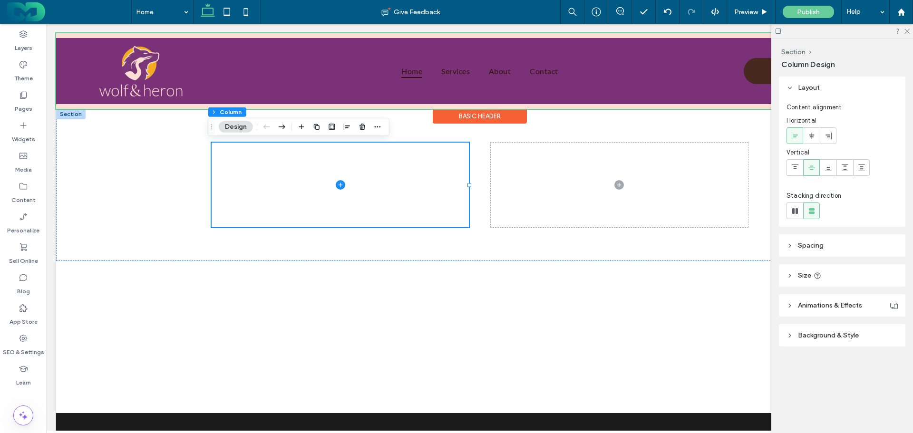
click at [158, 67] on div at bounding box center [479, 71] width 847 height 76
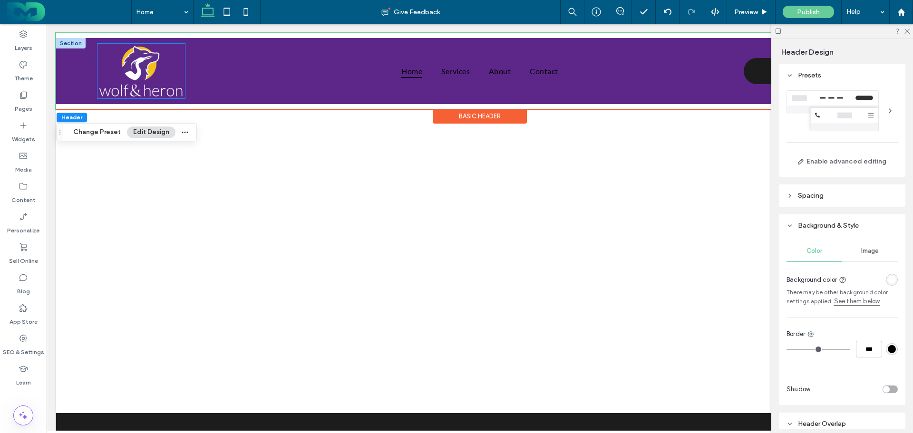
click at [131, 69] on img at bounding box center [140, 71] width 87 height 55
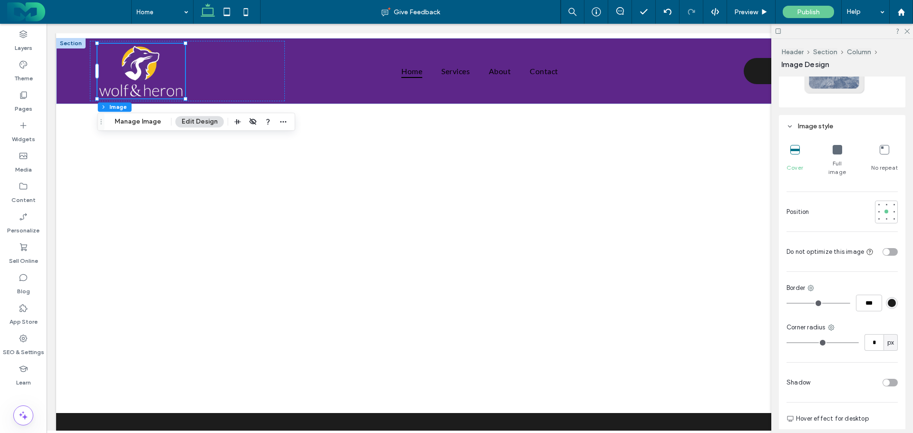
scroll to position [238, 0]
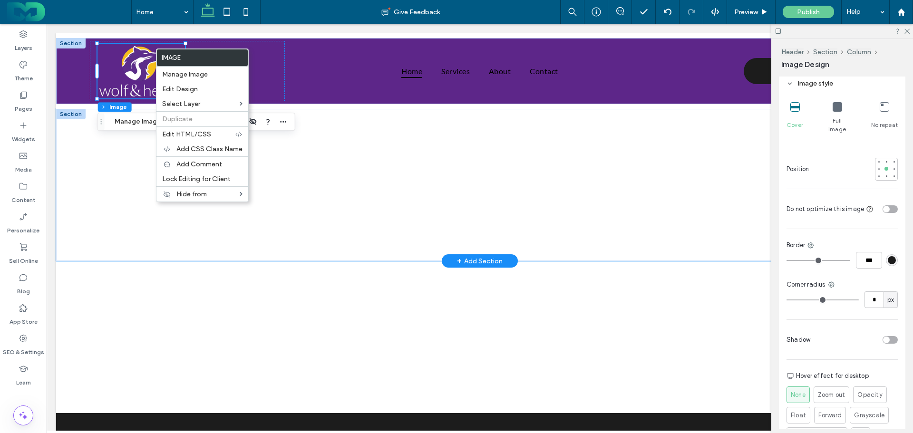
click at [123, 157] on div at bounding box center [479, 185] width 847 height 152
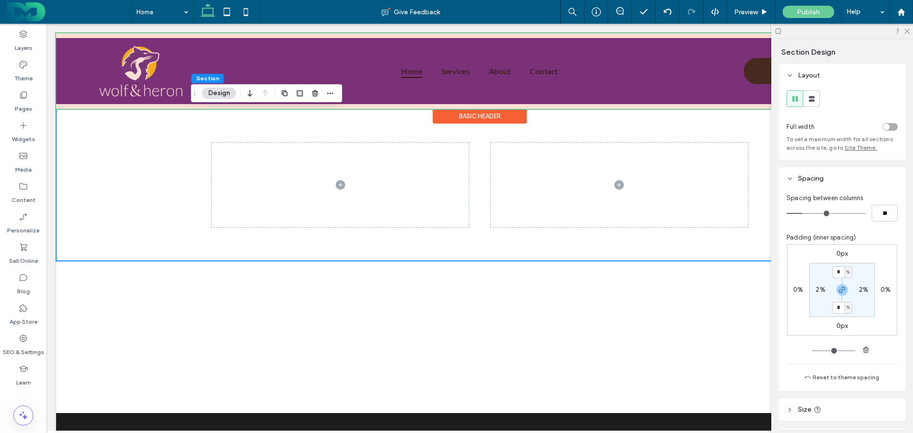
click at [145, 88] on div at bounding box center [479, 71] width 847 height 76
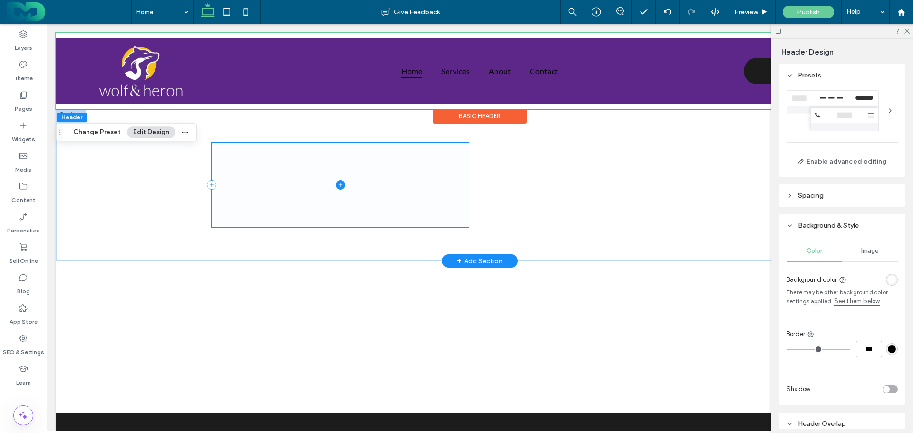
click at [302, 171] on span at bounding box center [341, 185] width 258 height 84
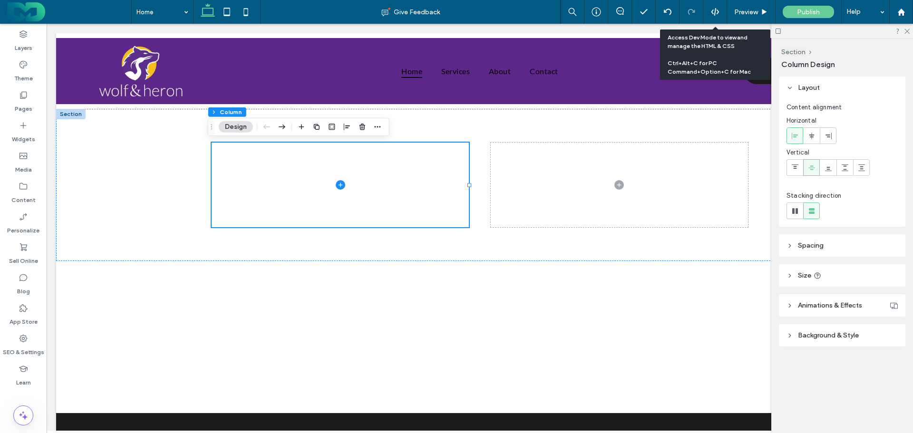
click at [709, 10] on div at bounding box center [714, 12] width 23 height 9
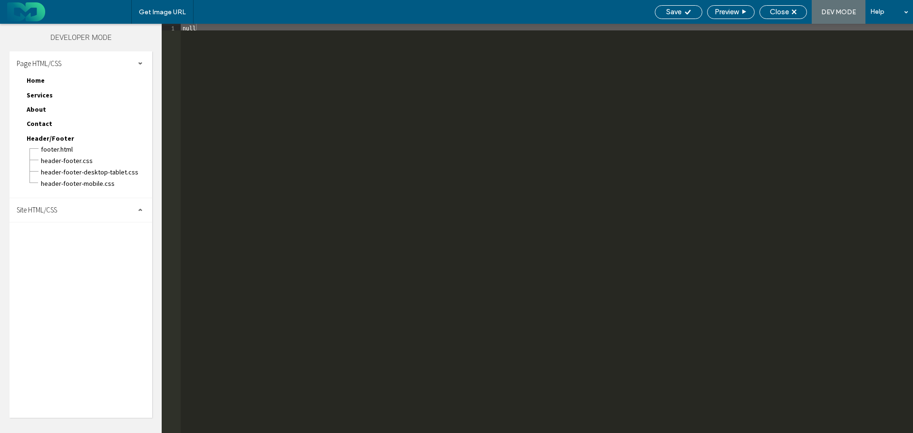
click at [97, 208] on div "Site HTML/CSS" at bounding box center [81, 210] width 143 height 24
click at [80, 252] on span "site.css" at bounding box center [98, 252] width 108 height 10
click at [763, 6] on div "Close" at bounding box center [783, 12] width 48 height 14
click at [793, 7] on div "Close" at bounding box center [783, 12] width 48 height 14
click at [796, 15] on div "Close" at bounding box center [783, 12] width 47 height 9
